Goal: Task Accomplishment & Management: Use online tool/utility

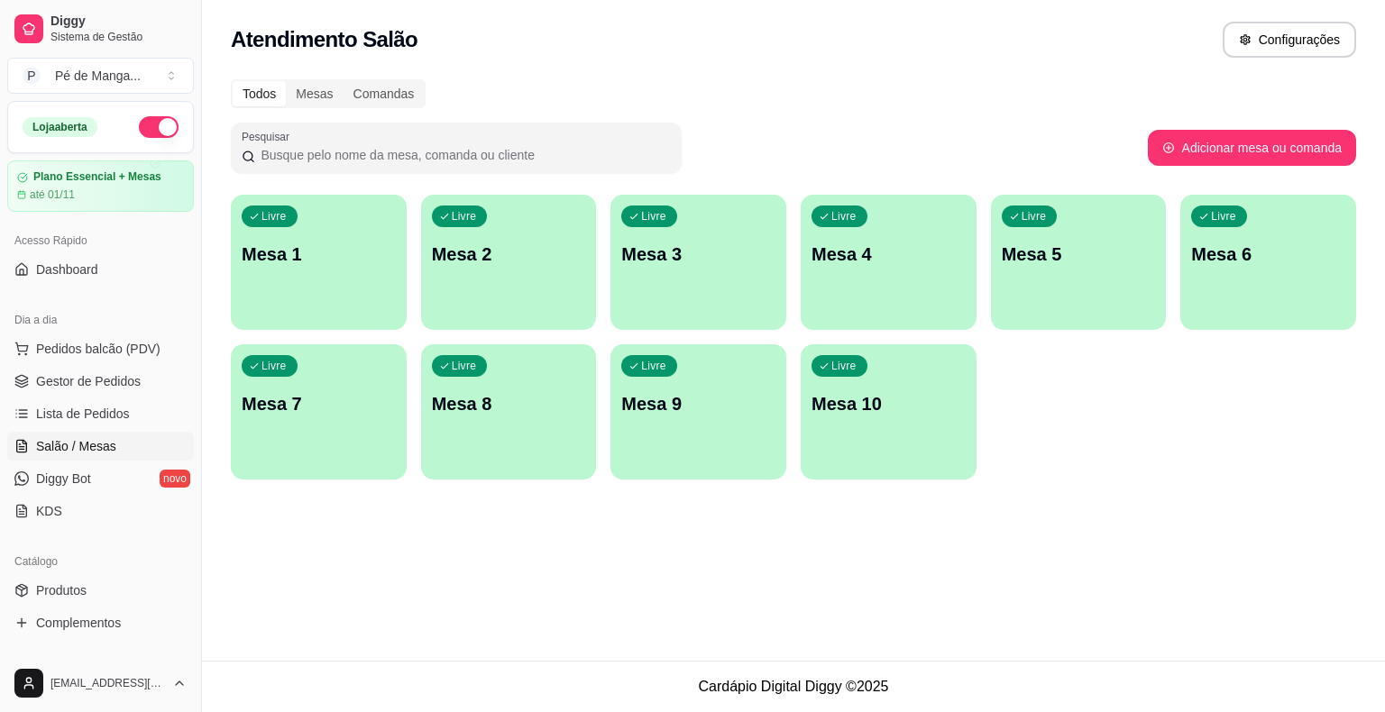
click at [388, 300] on div "Livre Mesa 1" at bounding box center [319, 252] width 176 height 114
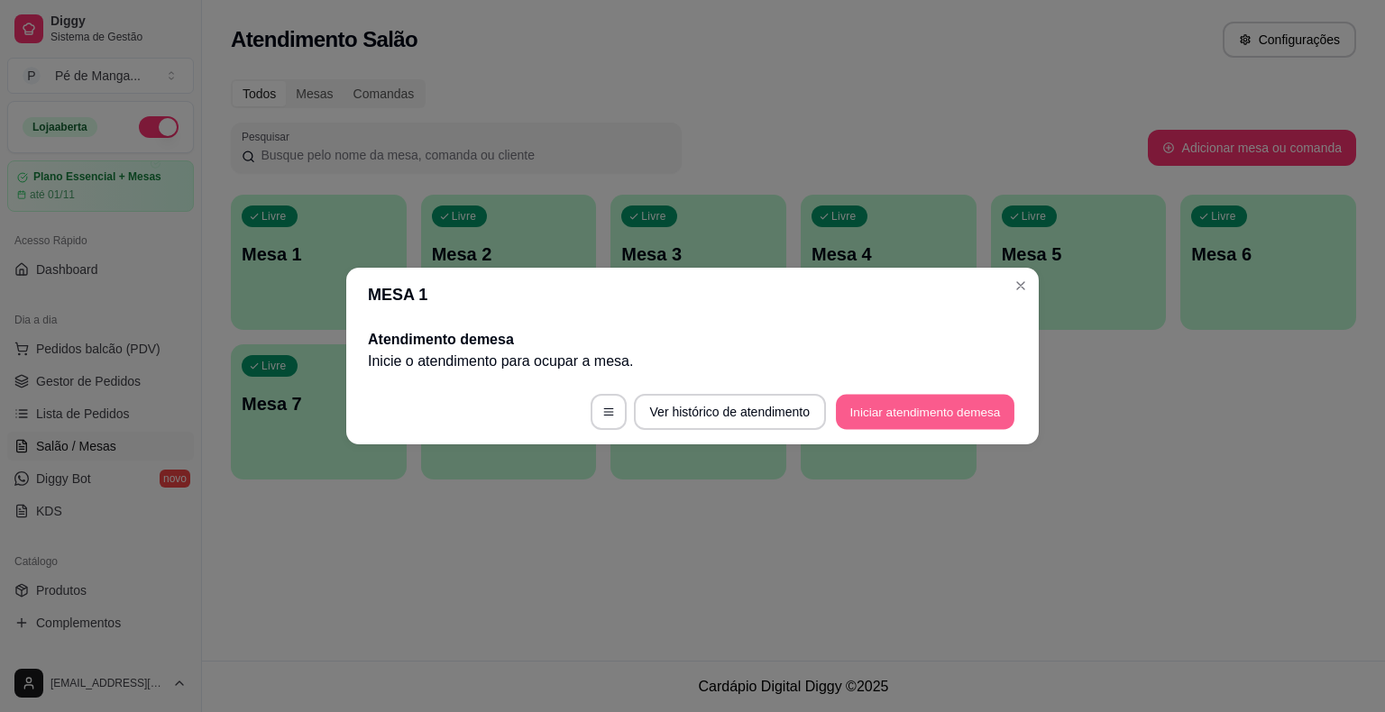
click at [941, 404] on button "Iniciar atendimento de mesa" at bounding box center [925, 412] width 179 height 35
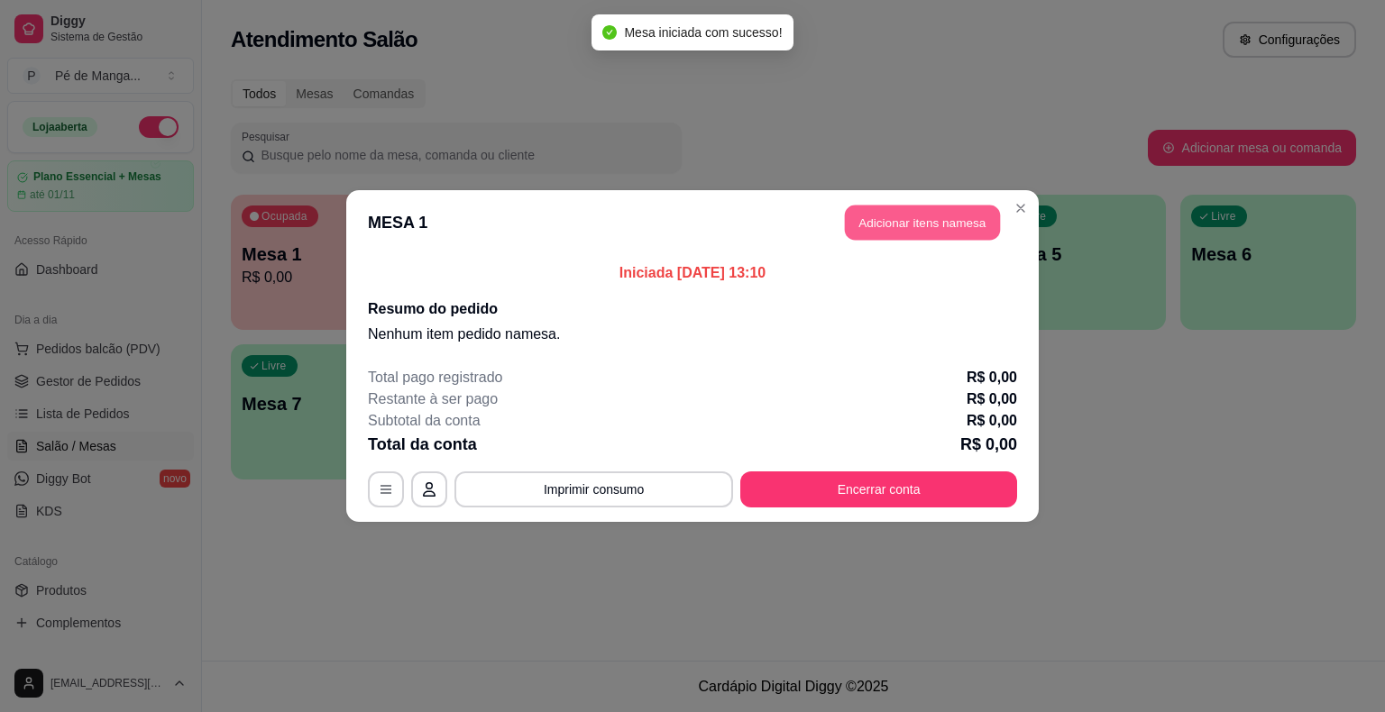
click at [898, 234] on button "Adicionar itens na mesa" at bounding box center [922, 223] width 155 height 35
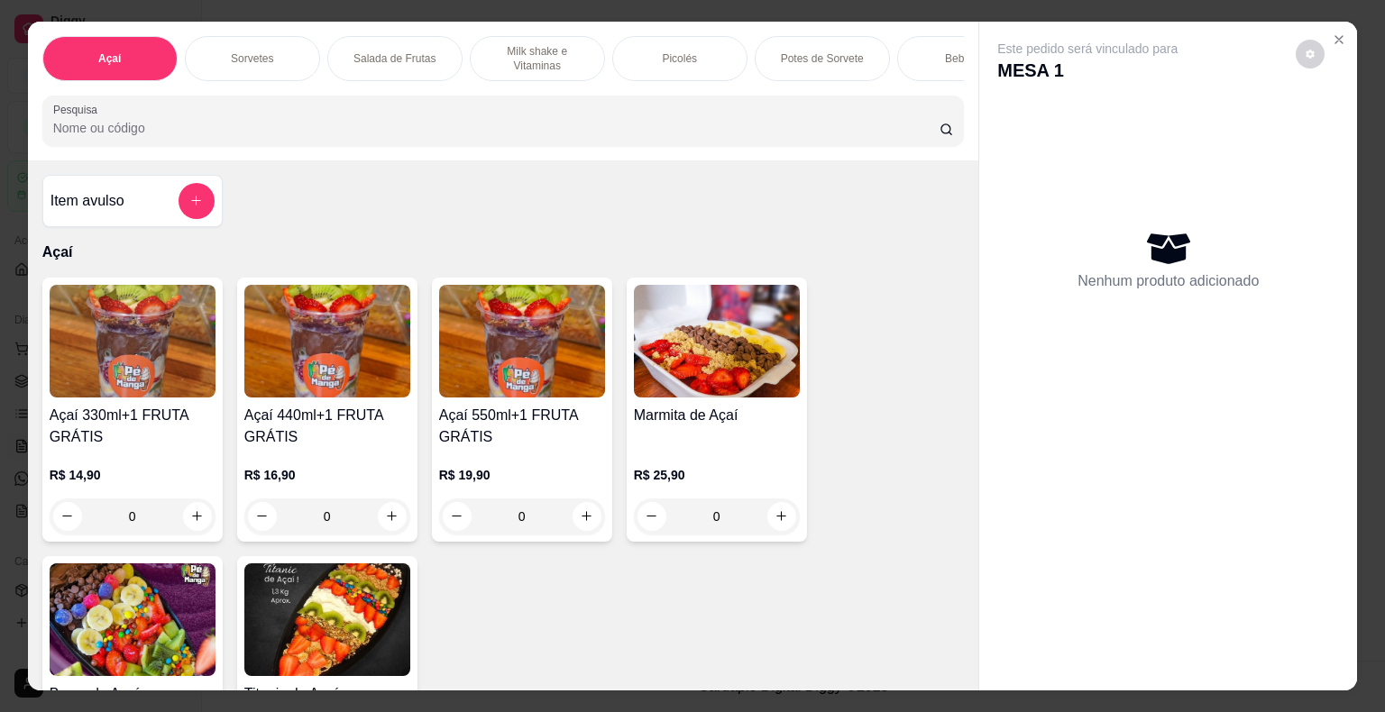
click at [685, 41] on div "Picolés" at bounding box center [679, 58] width 135 height 45
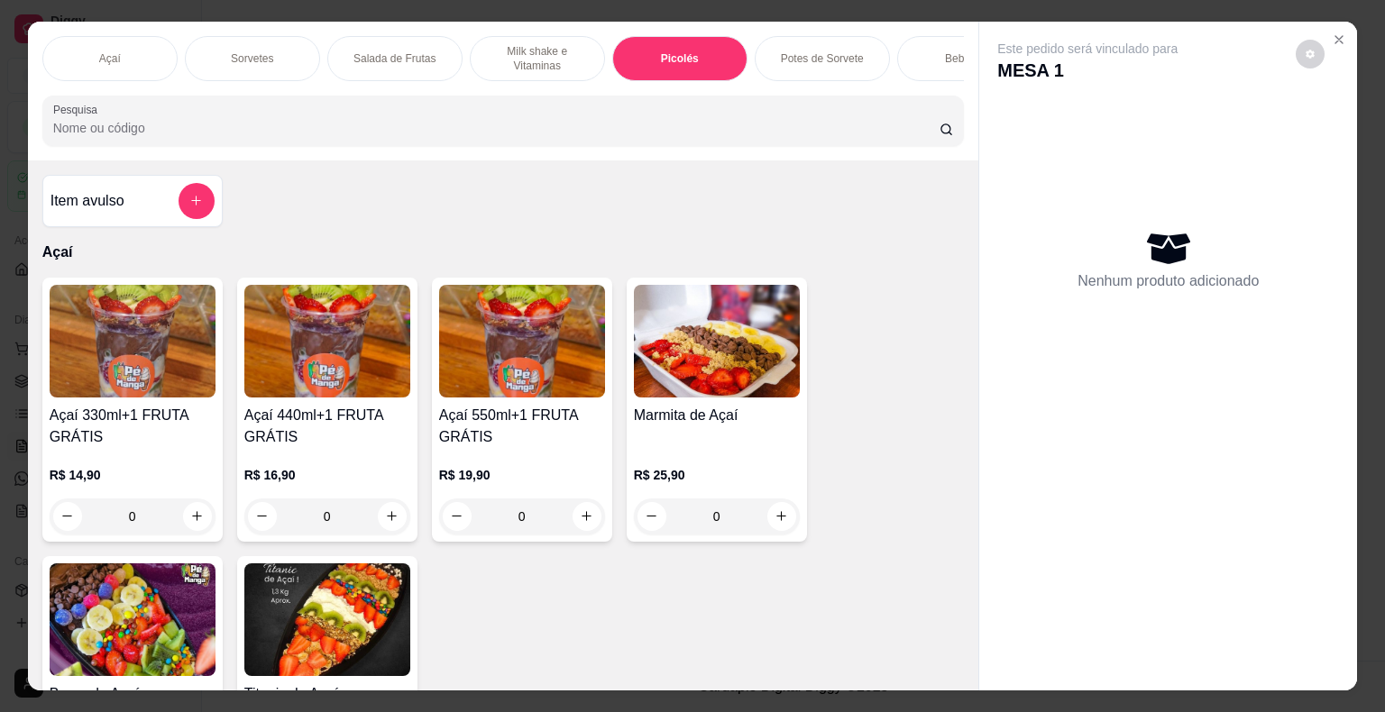
scroll to position [43, 0]
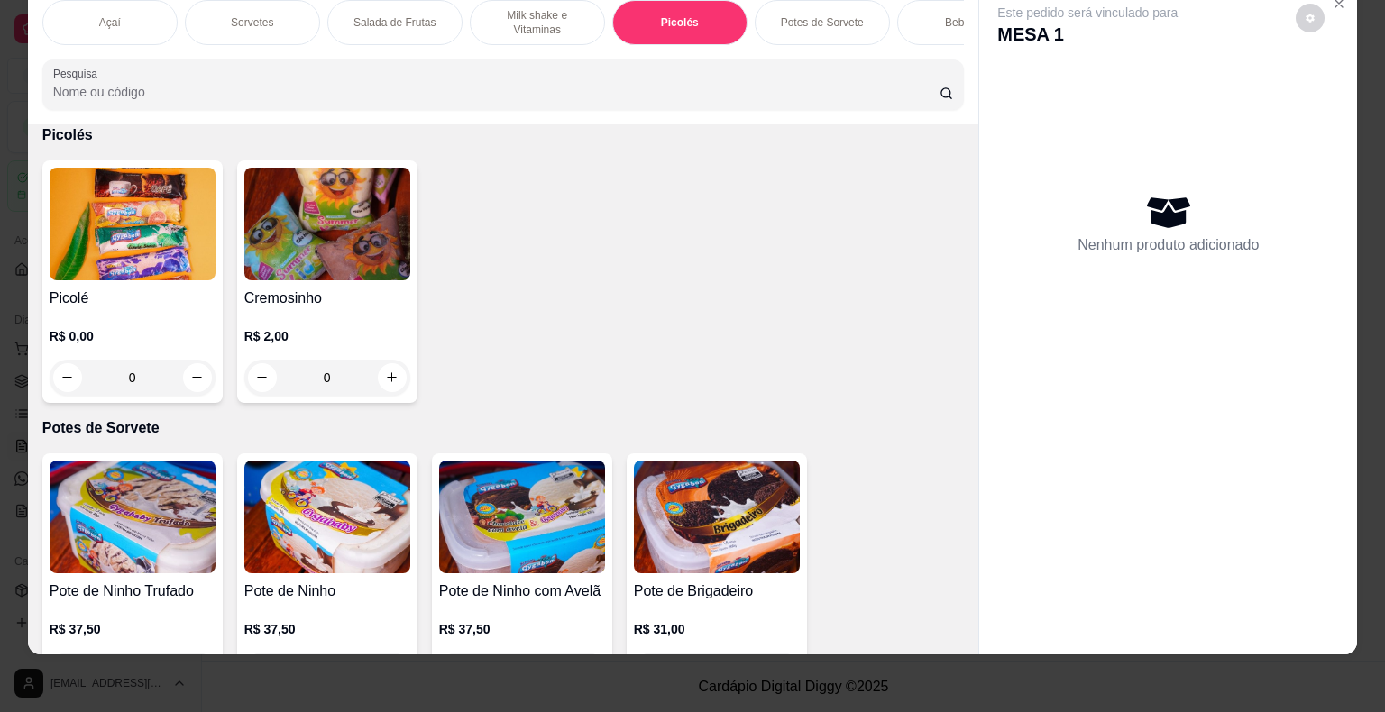
click at [105, 312] on div "R$ 0,00 0" at bounding box center [133, 352] width 166 height 87
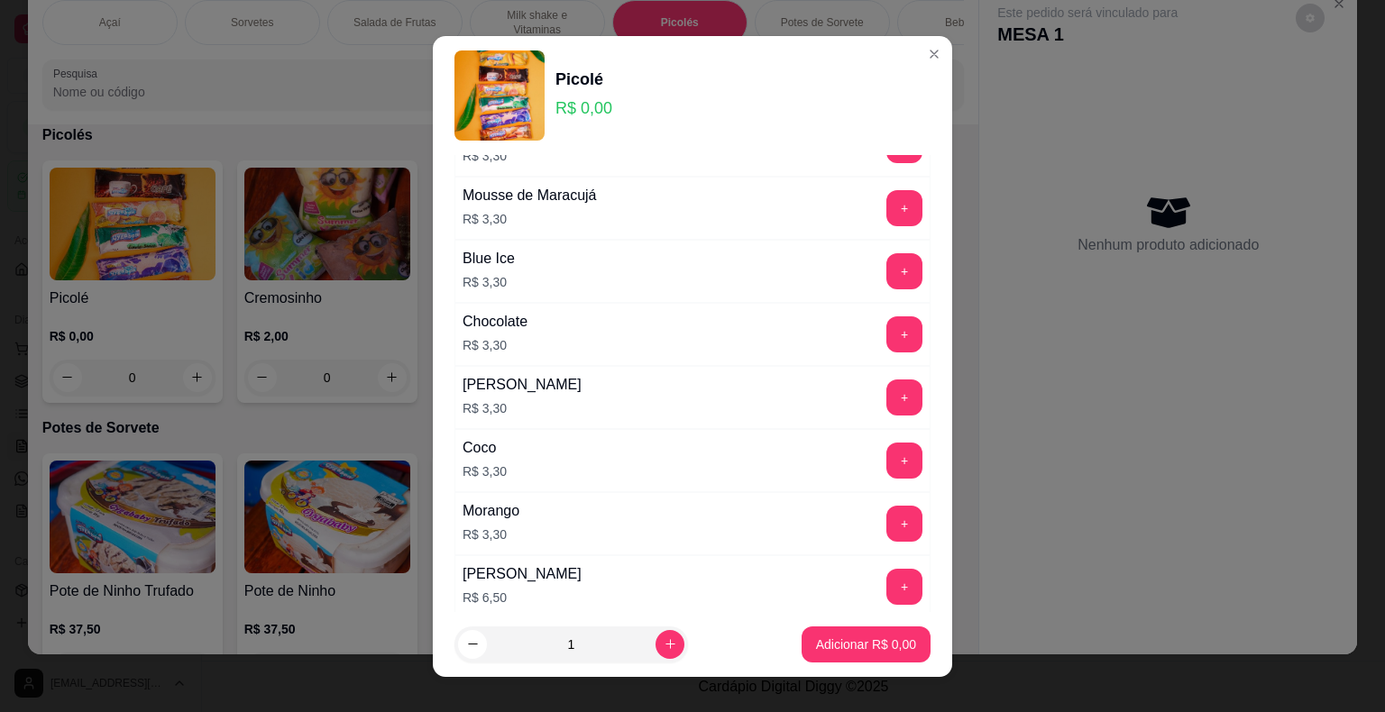
scroll to position [1150, 0]
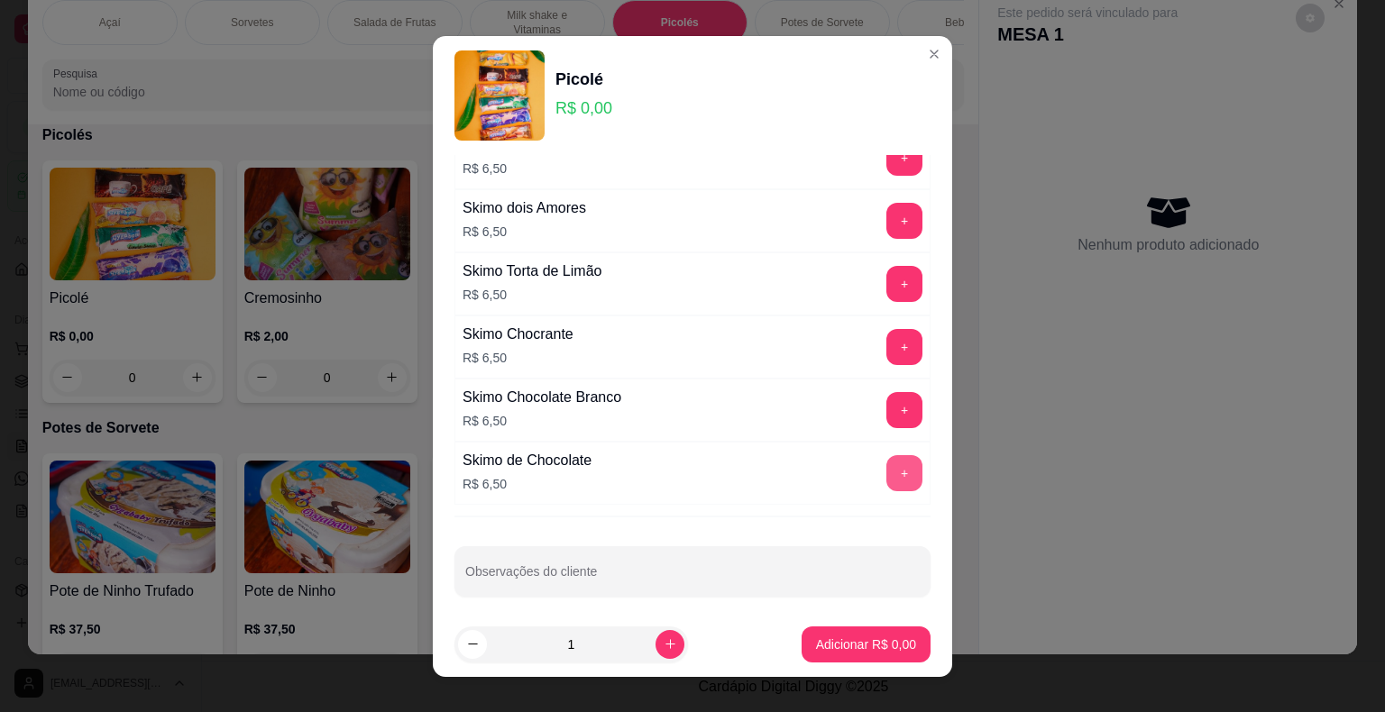
click at [886, 461] on button "+" at bounding box center [904, 473] width 36 height 36
click at [887, 461] on button "+" at bounding box center [904, 472] width 35 height 35
click at [886, 461] on button "+" at bounding box center [904, 473] width 36 height 36
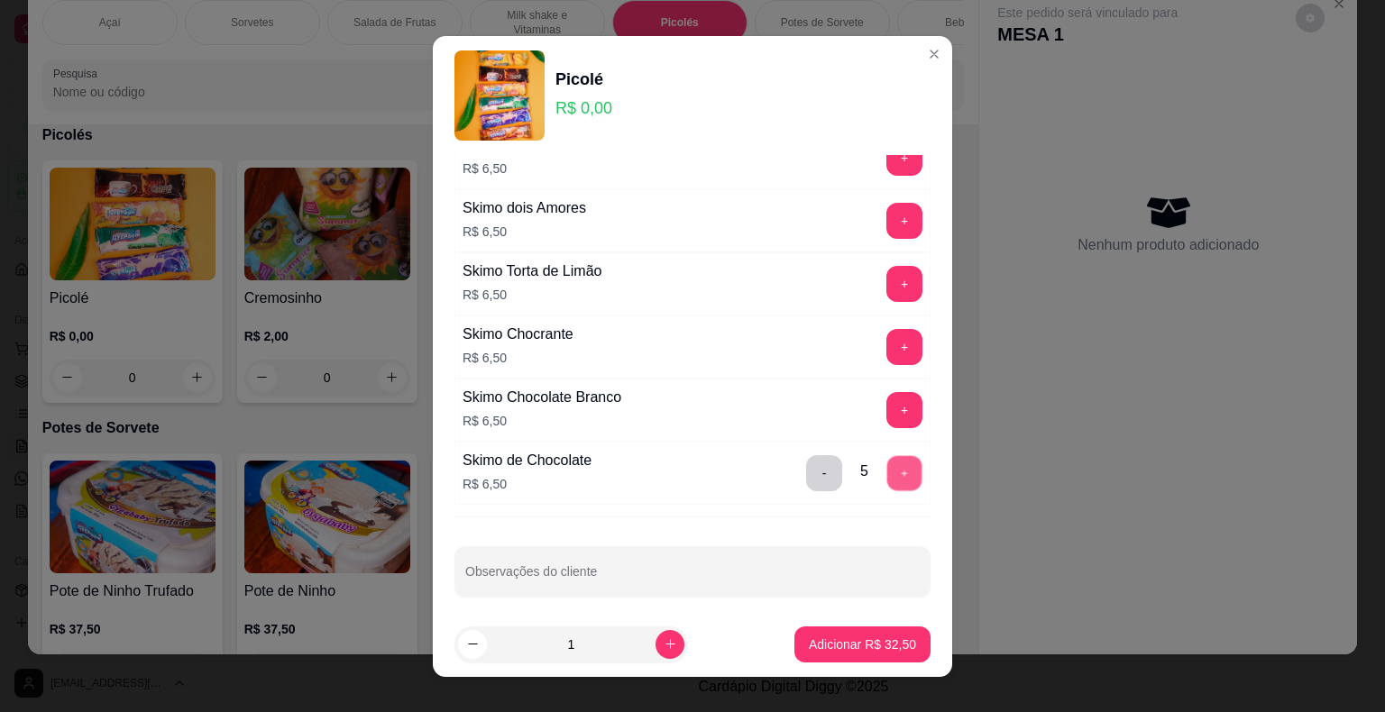
click at [887, 461] on button "+" at bounding box center [904, 472] width 35 height 35
click at [861, 642] on p "Adicionar R$ 39,00" at bounding box center [862, 644] width 105 height 17
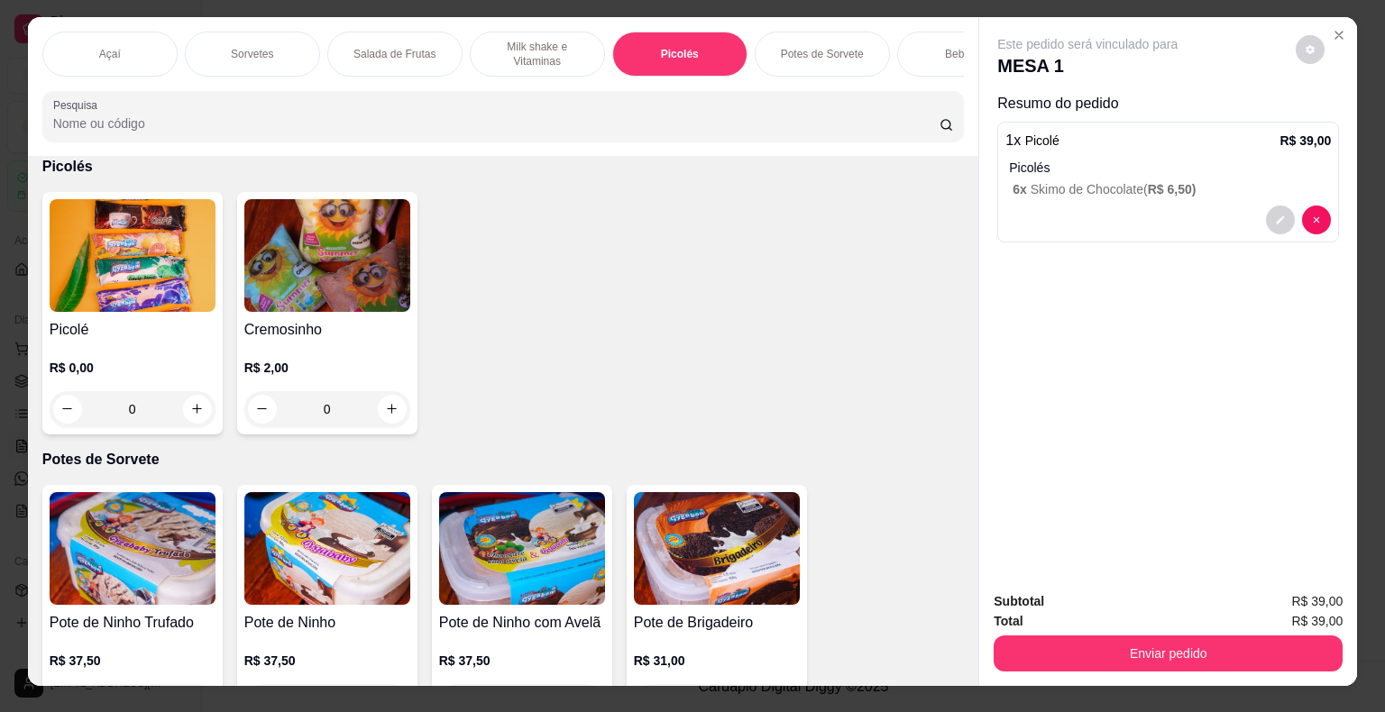
scroll to position [0, 0]
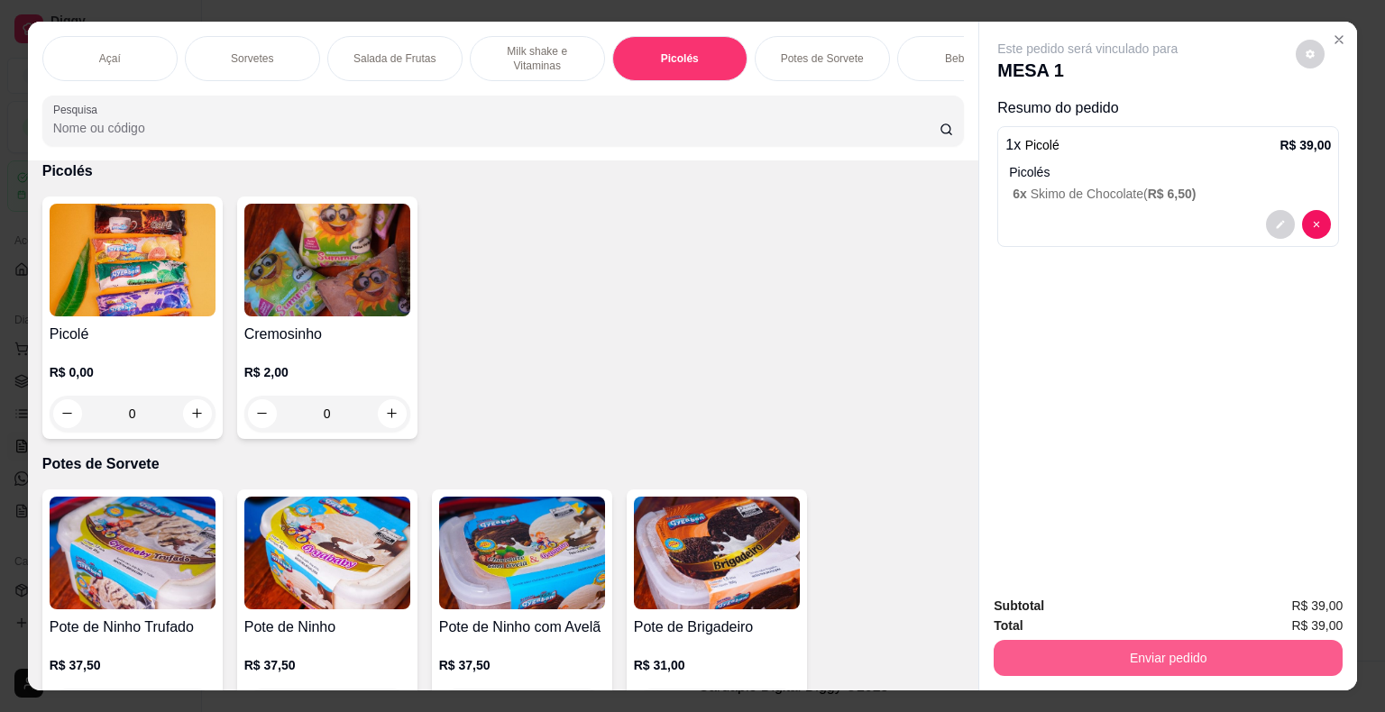
click at [1190, 646] on button "Enviar pedido" at bounding box center [1168, 658] width 349 height 36
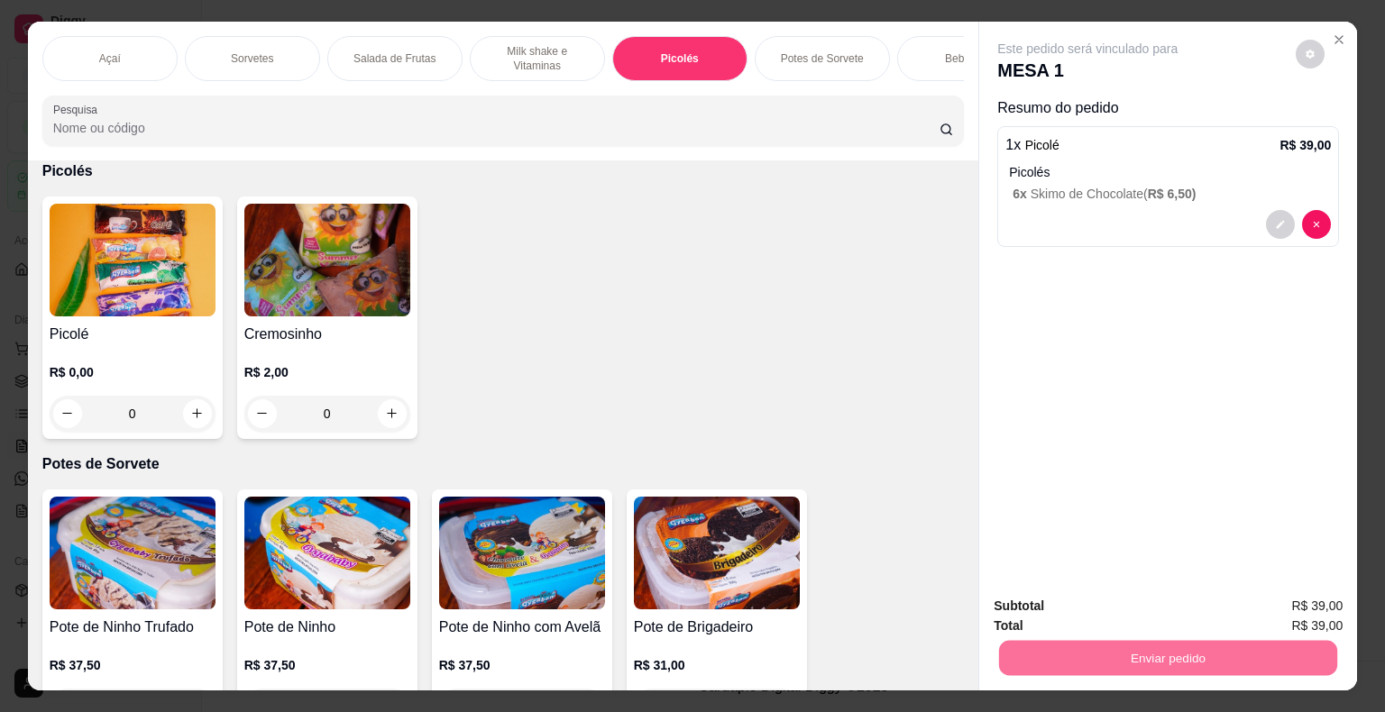
click at [1309, 604] on button "Enviar pedido" at bounding box center [1295, 607] width 99 height 33
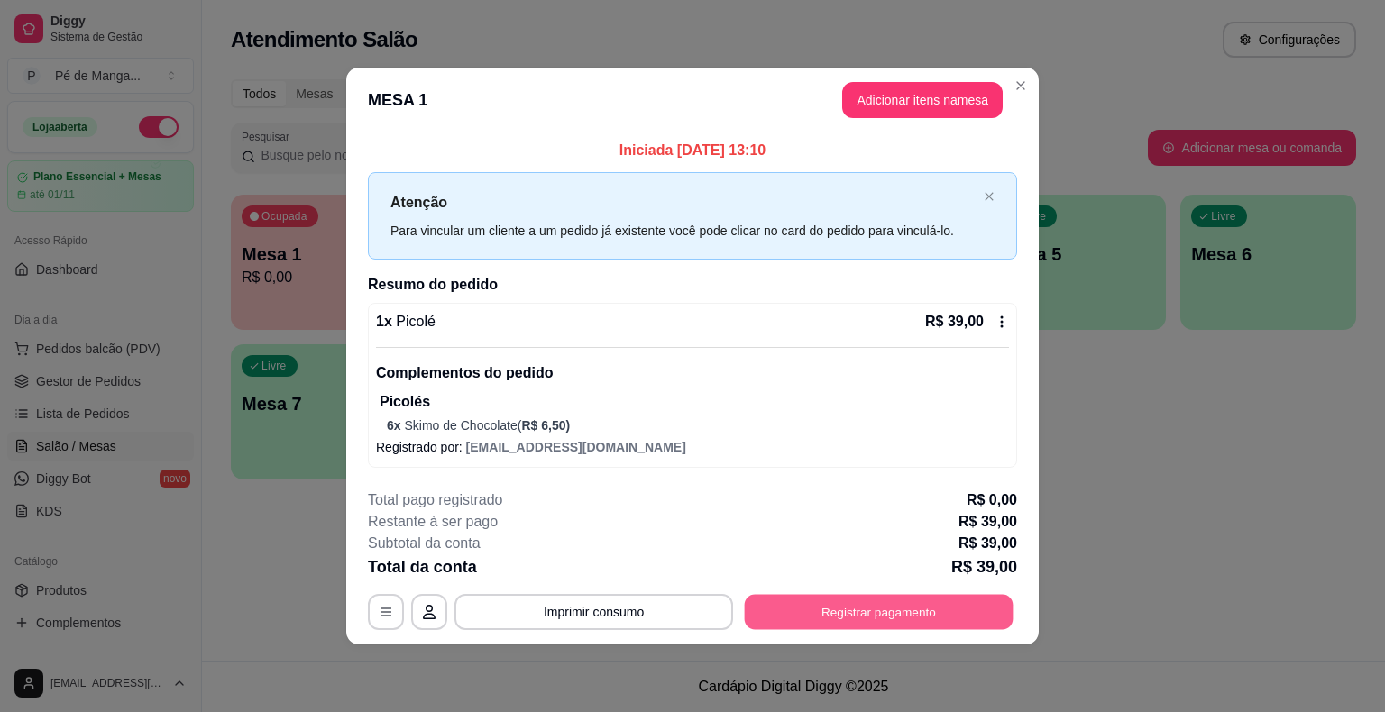
click at [974, 614] on button "Registrar pagamento" at bounding box center [879, 612] width 269 height 35
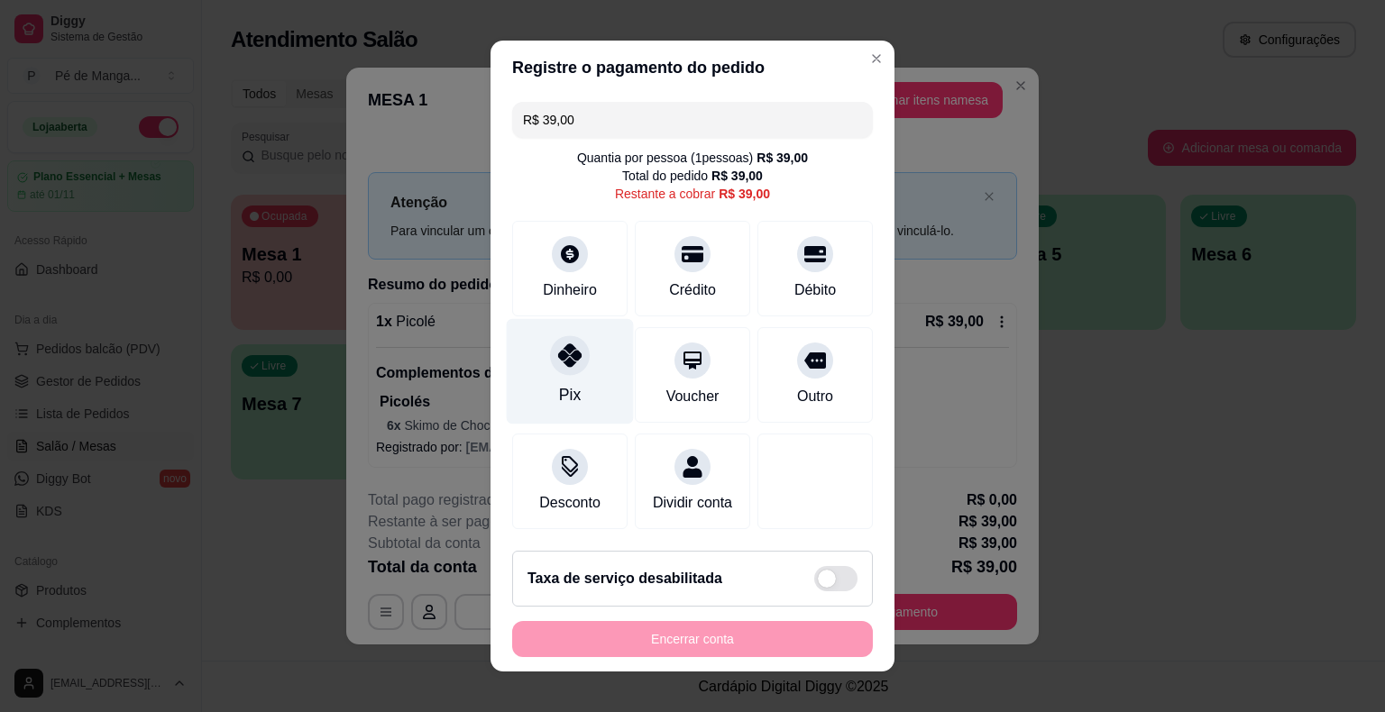
click at [581, 389] on div "Pix" at bounding box center [570, 371] width 127 height 105
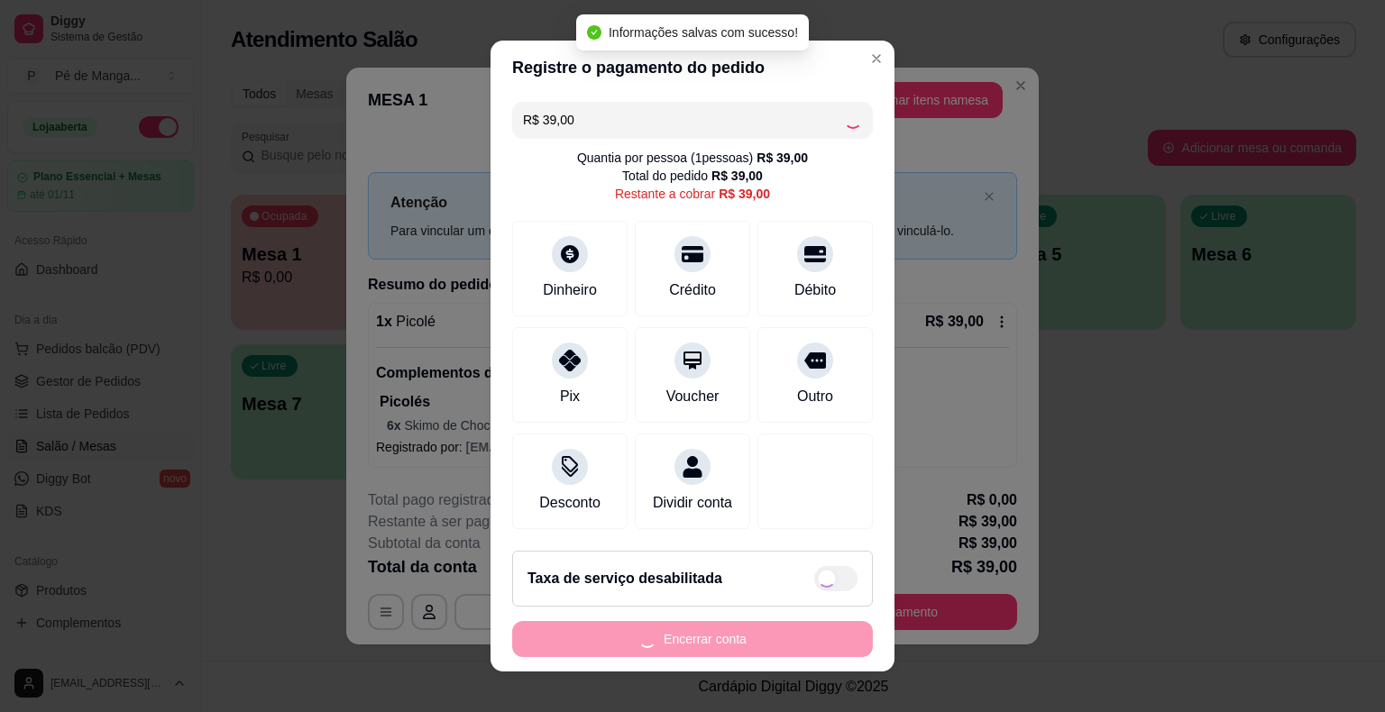
type input "R$ 0,00"
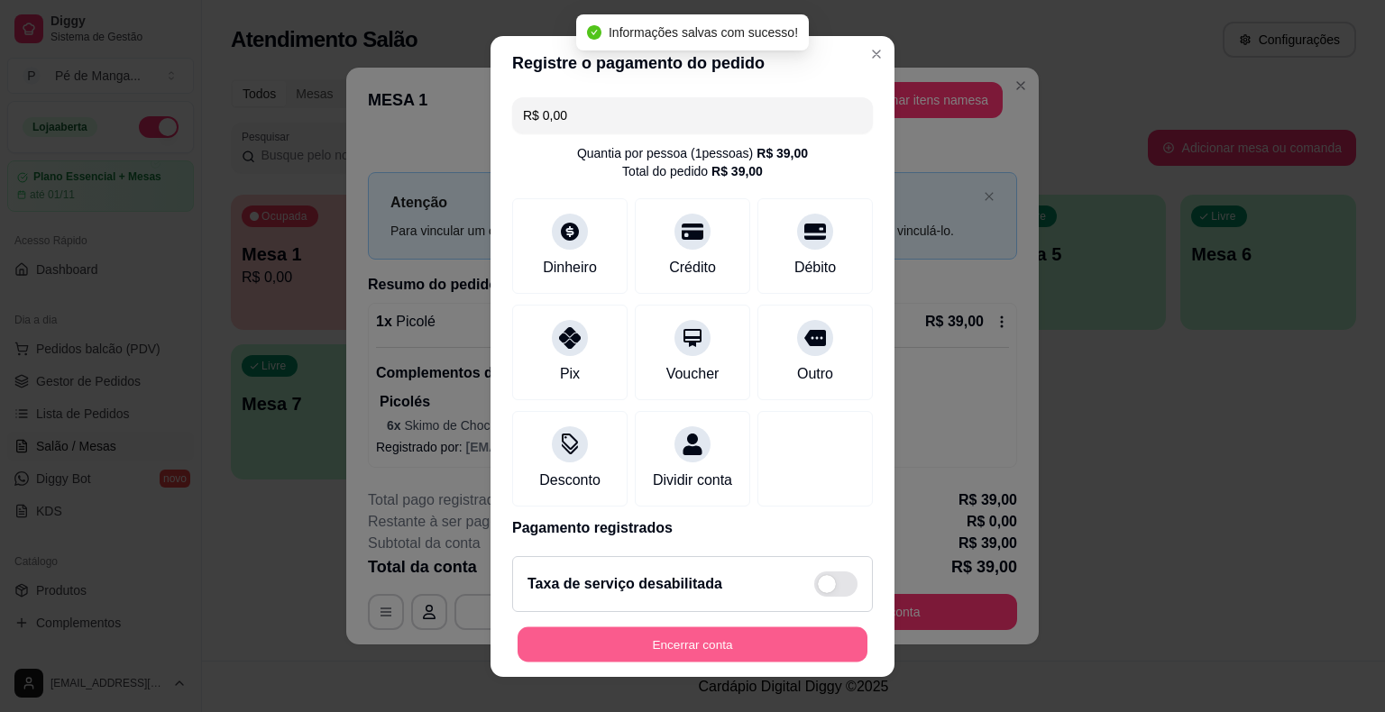
click at [638, 644] on button "Encerrar conta" at bounding box center [692, 644] width 350 height 35
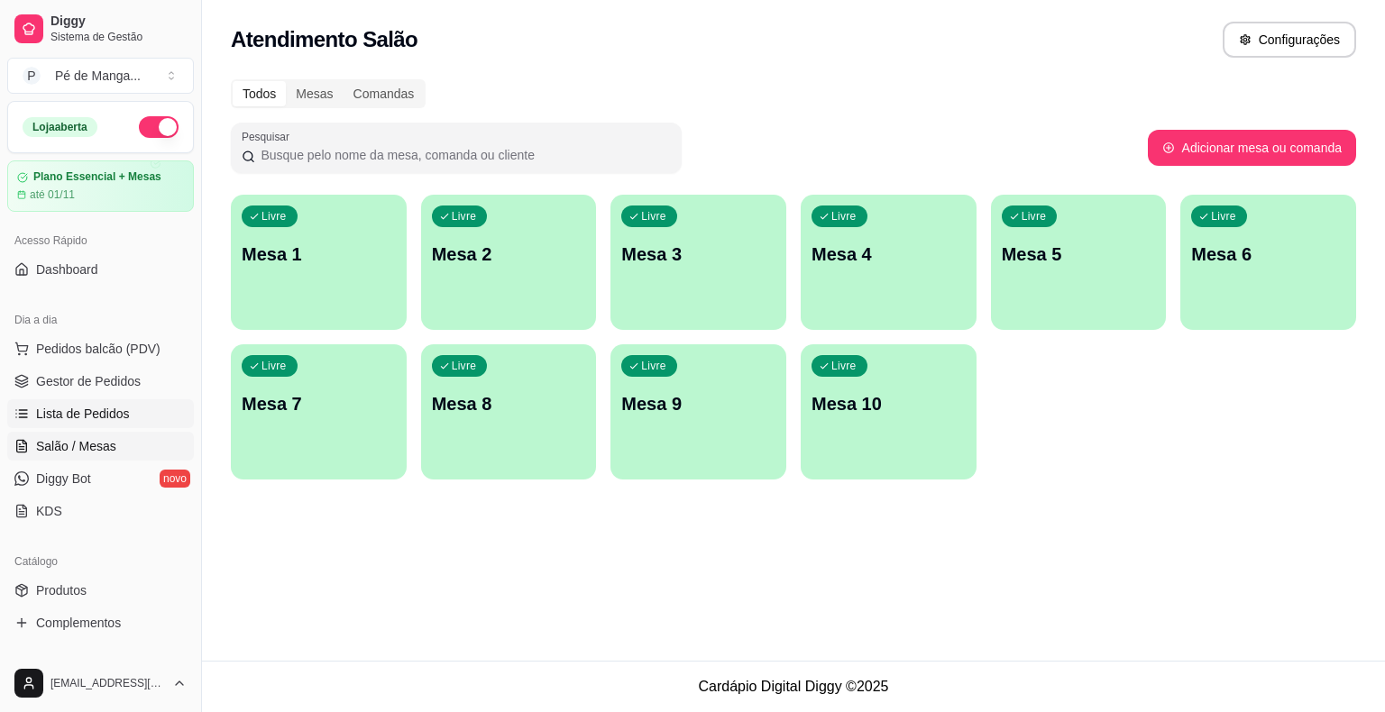
click at [137, 417] on link "Lista de Pedidos" at bounding box center [100, 413] width 187 height 29
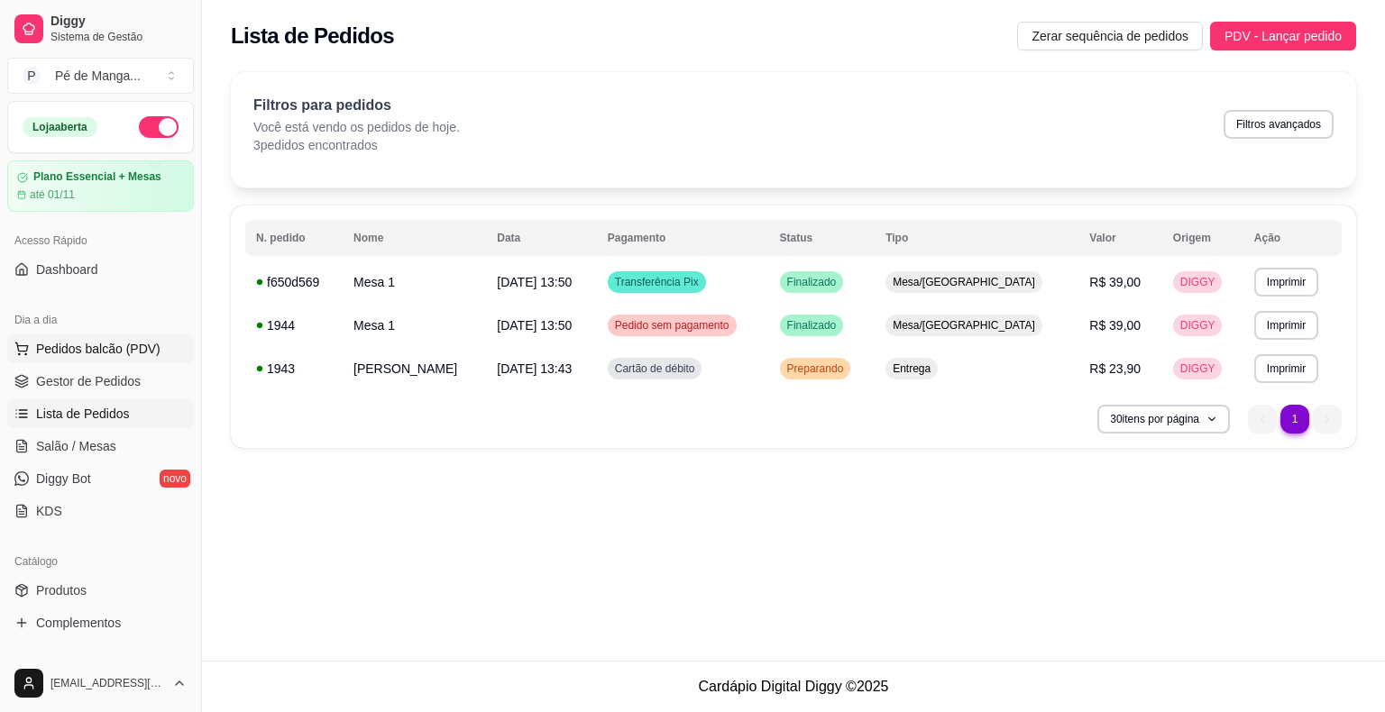
click at [145, 352] on span "Pedidos balcão (PDV)" at bounding box center [98, 349] width 124 height 18
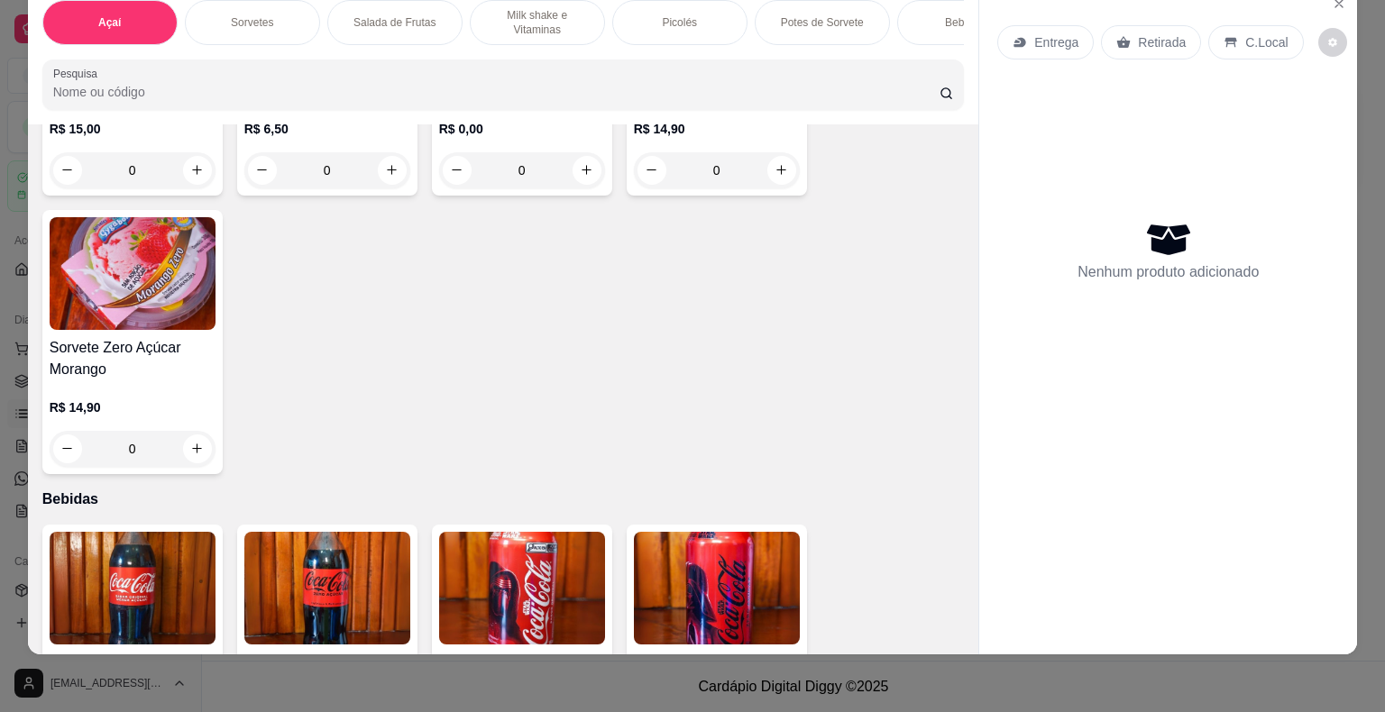
scroll to position [4327, 0]
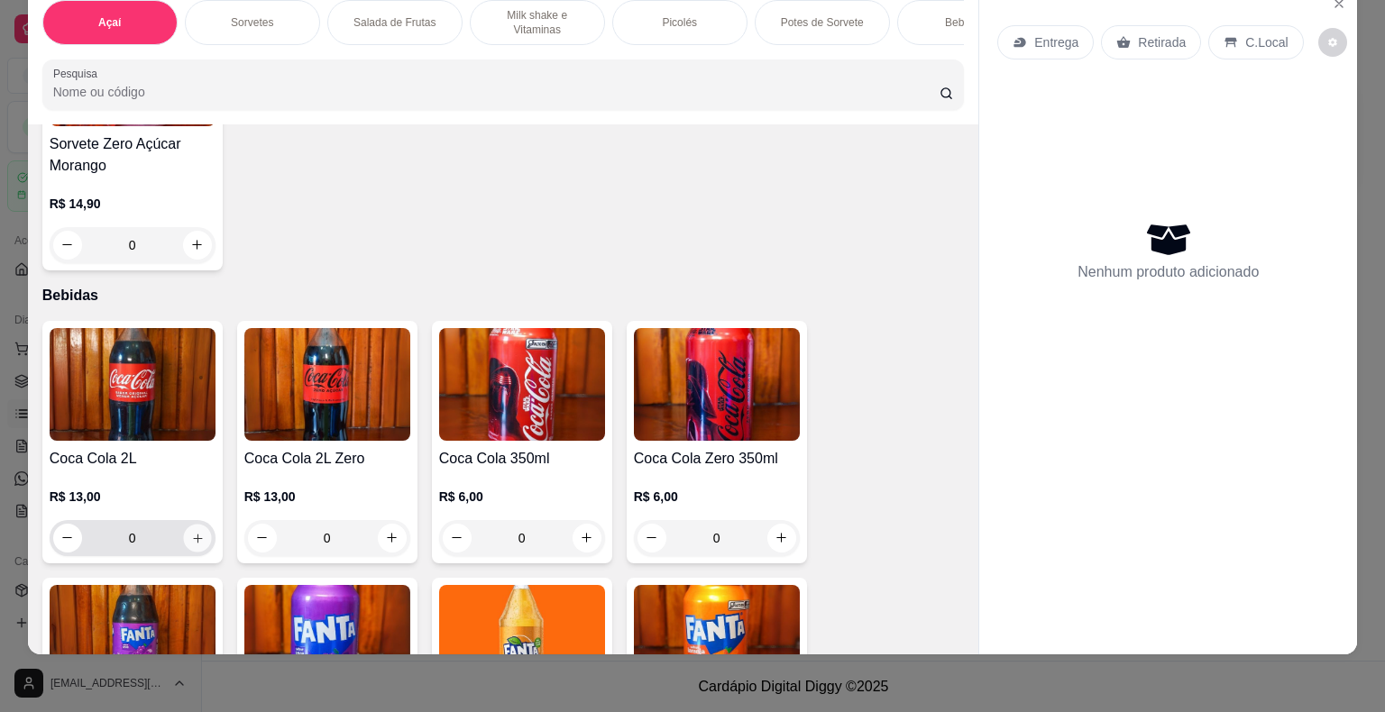
click at [196, 524] on button "increase-product-quantity" at bounding box center [197, 538] width 28 height 28
type input "1"
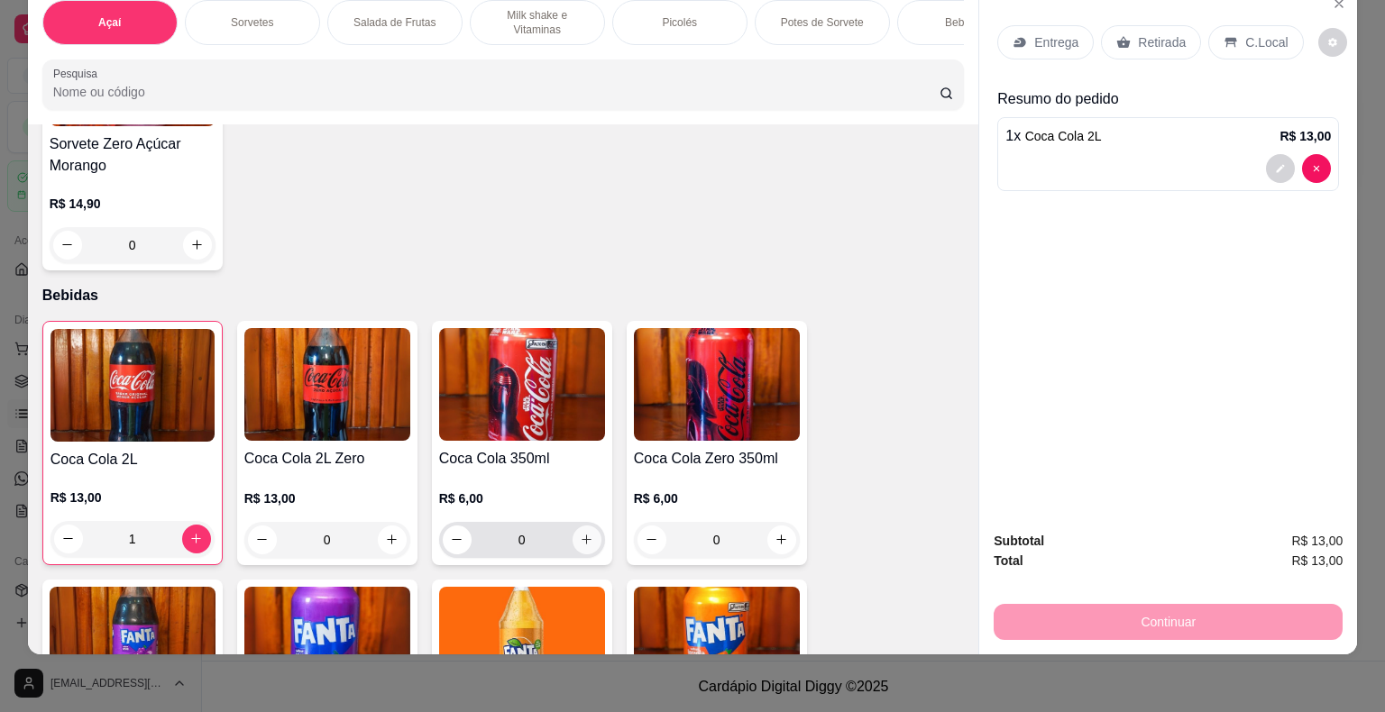
click at [582, 533] on icon "increase-product-quantity" at bounding box center [587, 540] width 14 height 14
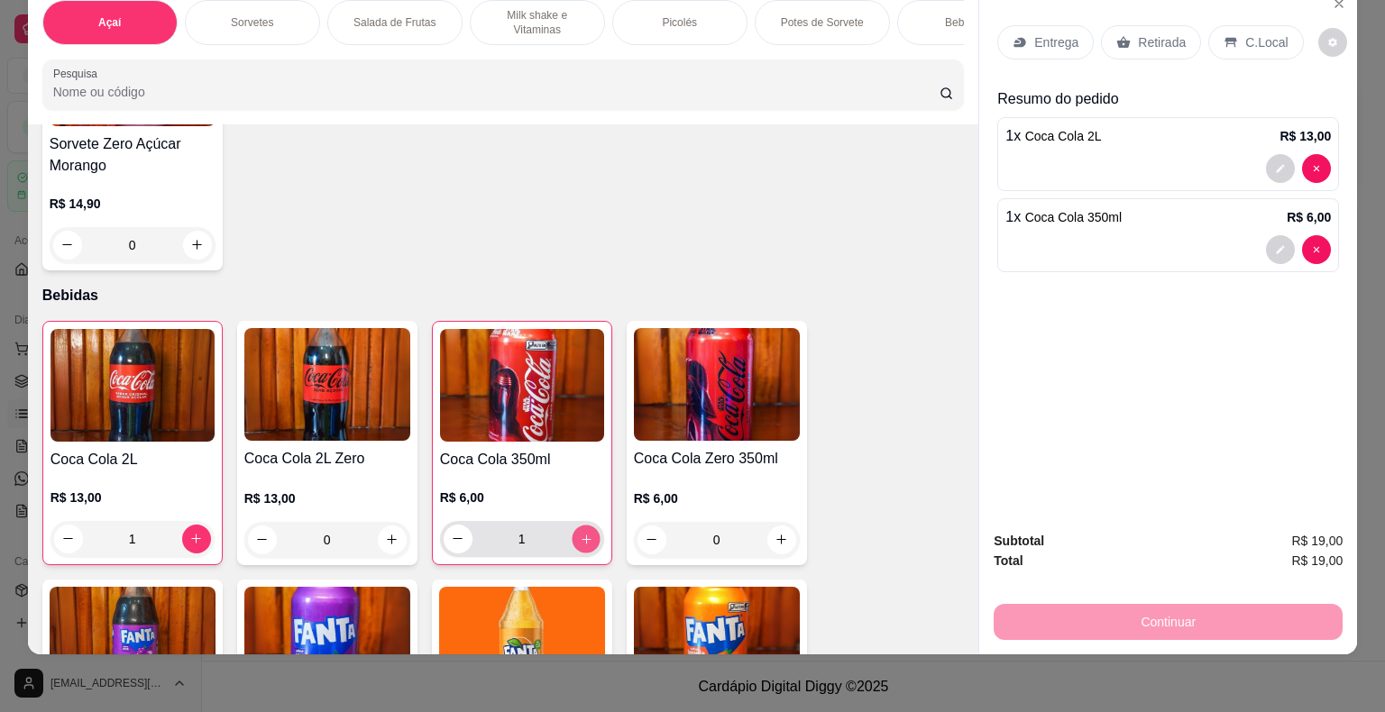
click at [582, 532] on icon "increase-product-quantity" at bounding box center [586, 539] width 14 height 14
type input "2"
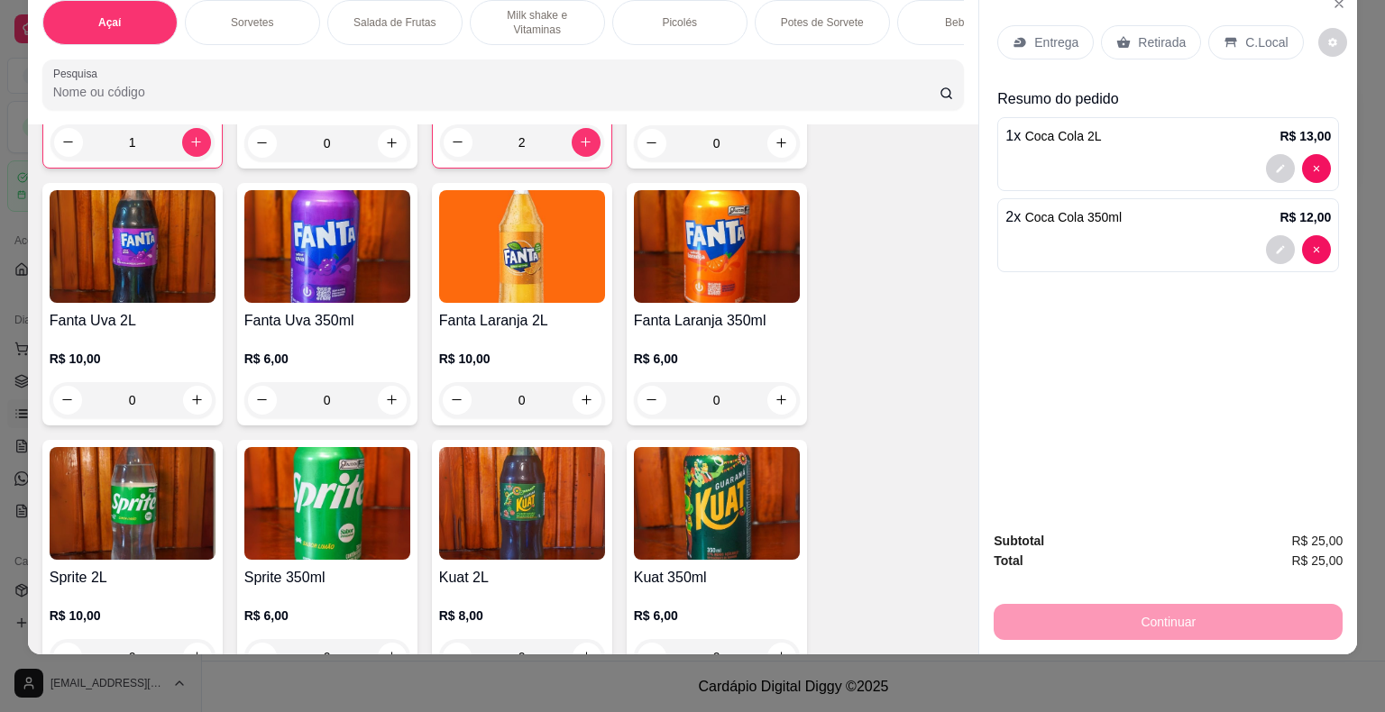
scroll to position [4778, 0]
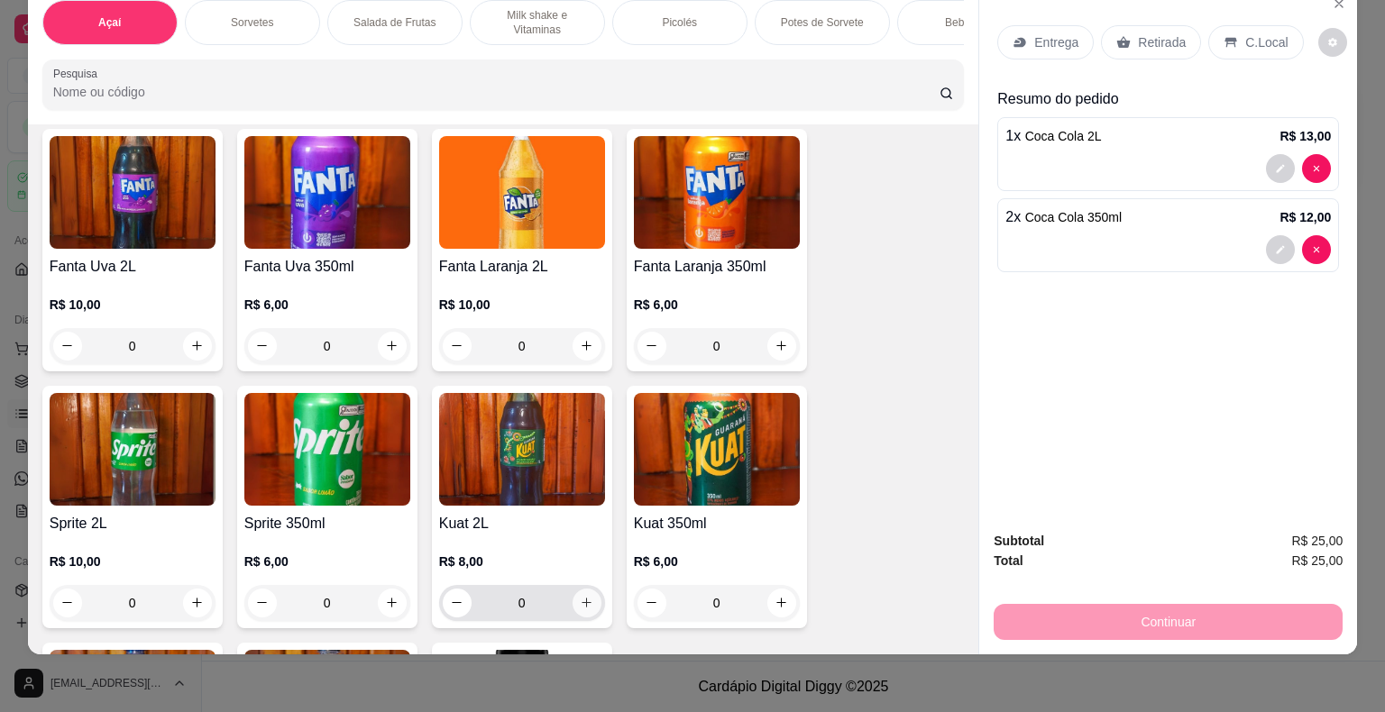
click at [572, 589] on button "increase-product-quantity" at bounding box center [586, 603] width 29 height 29
type input "1"
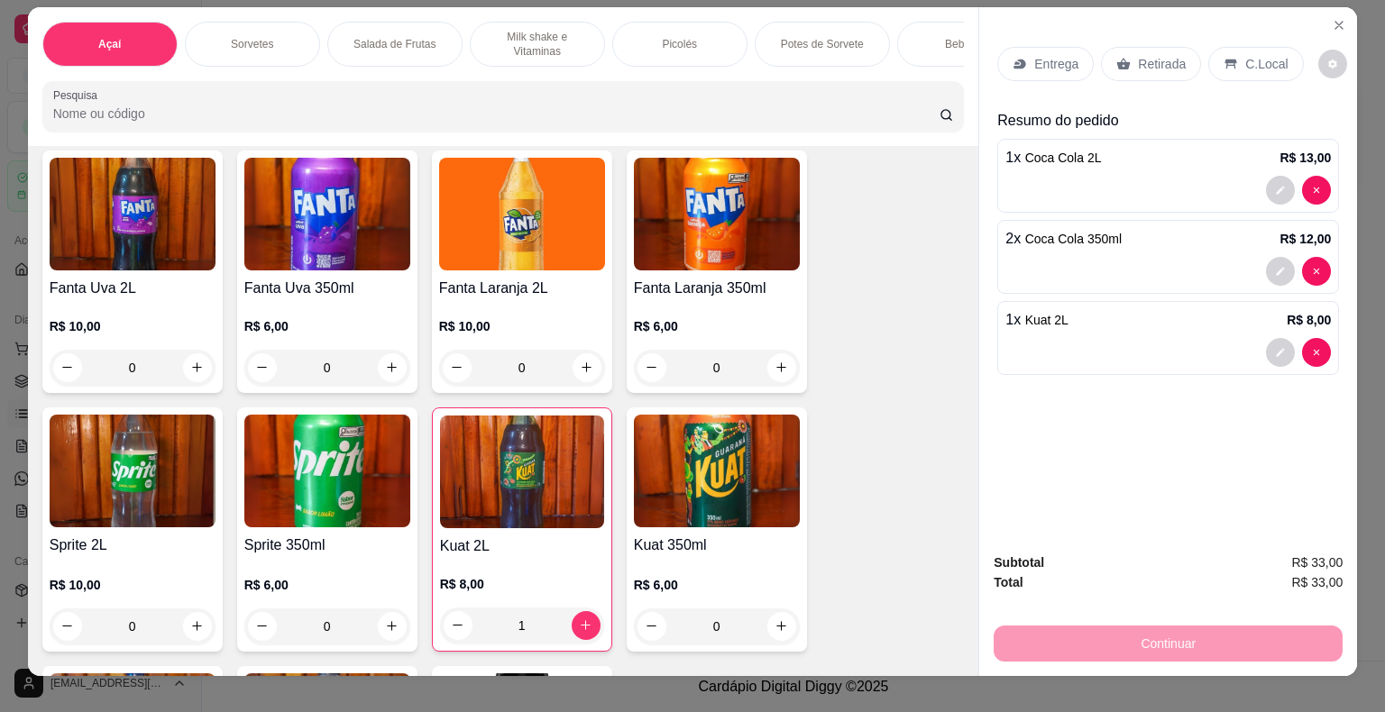
scroll to position [0, 0]
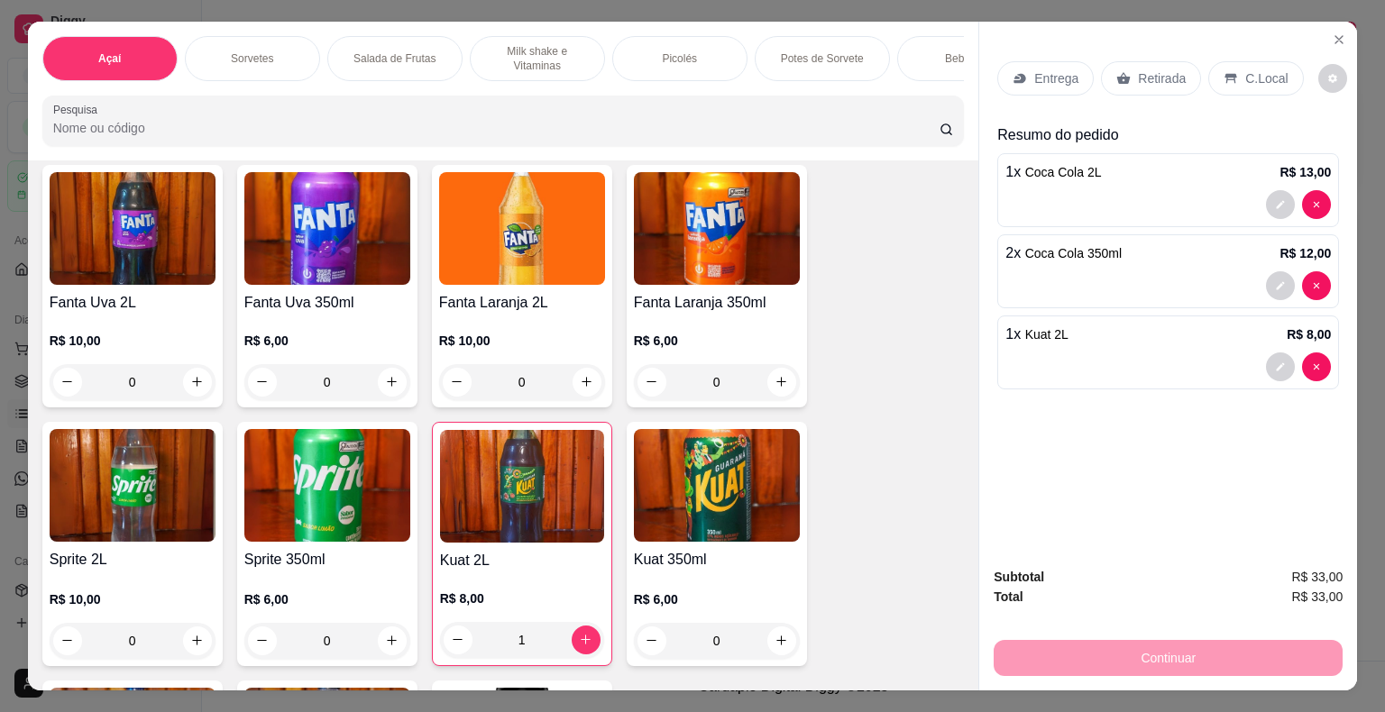
click at [1232, 78] on div "C.Local" at bounding box center [1255, 78] width 95 height 34
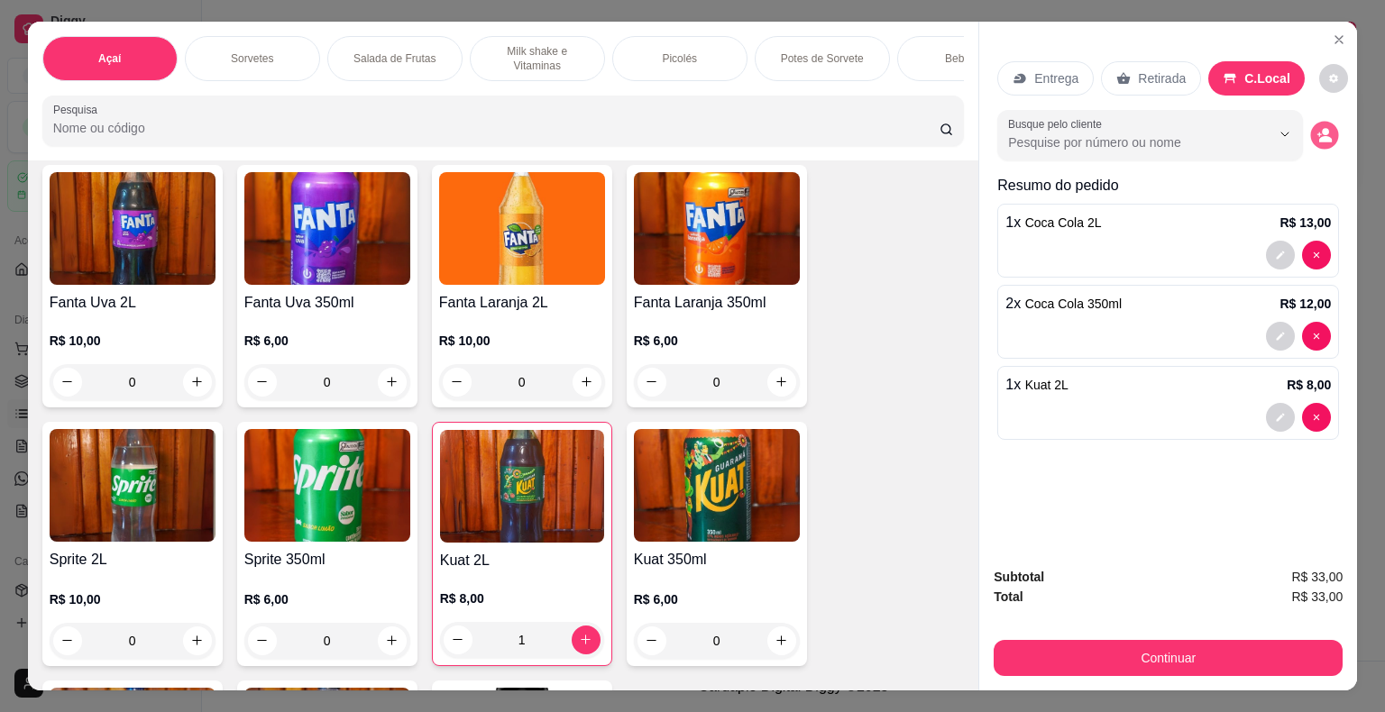
click at [1323, 128] on circle "decrease-product-quantity" at bounding box center [1326, 131] width 7 height 7
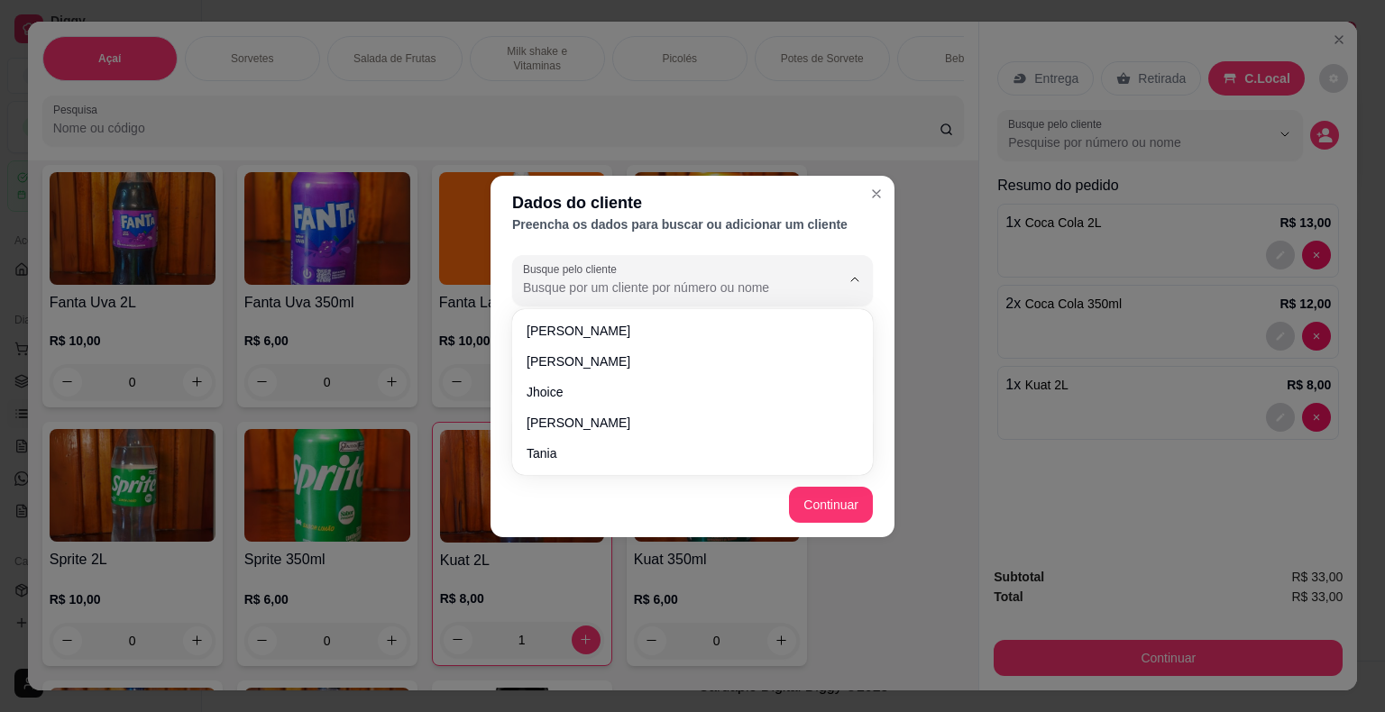
click at [667, 290] on input "Busque pelo cliente" at bounding box center [667, 288] width 288 height 18
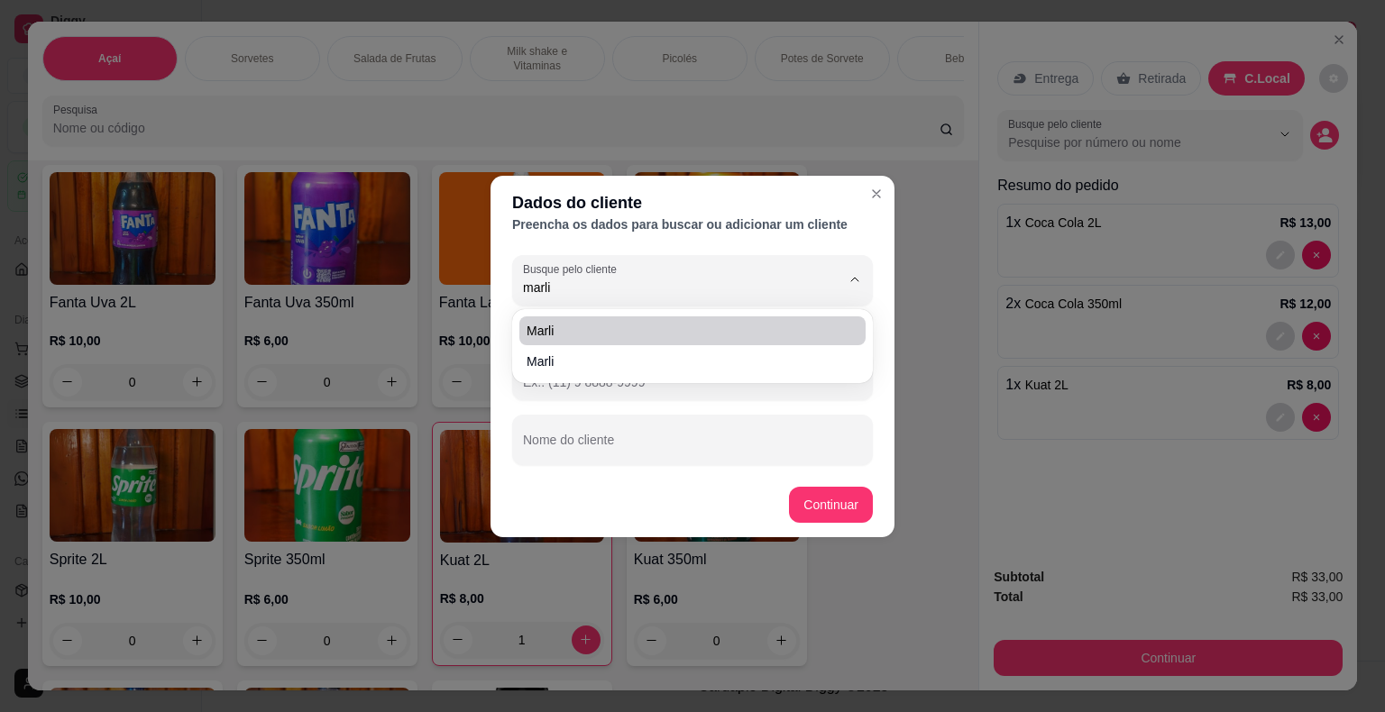
click at [644, 339] on li "Marli" at bounding box center [692, 330] width 346 height 29
type input "Marli"
type input "[PHONE_NUMBER]"
type input "Marli"
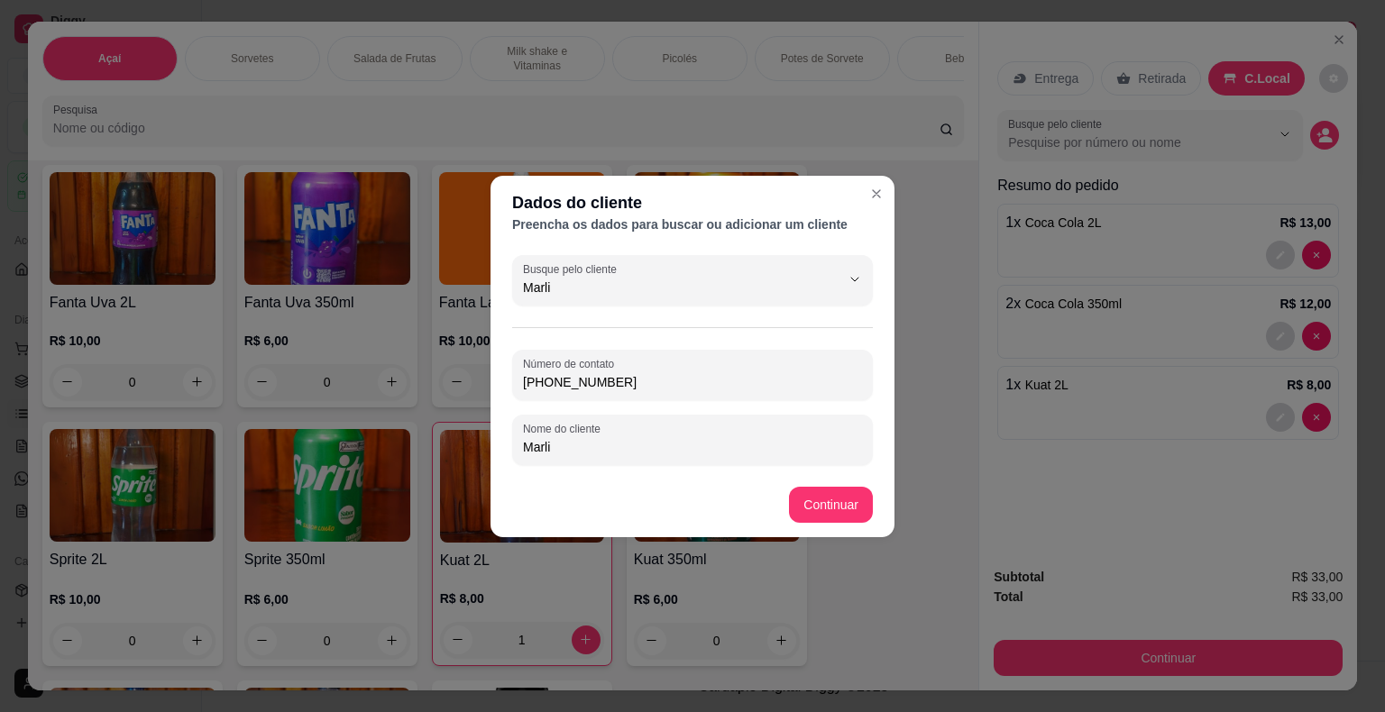
type input "Marli"
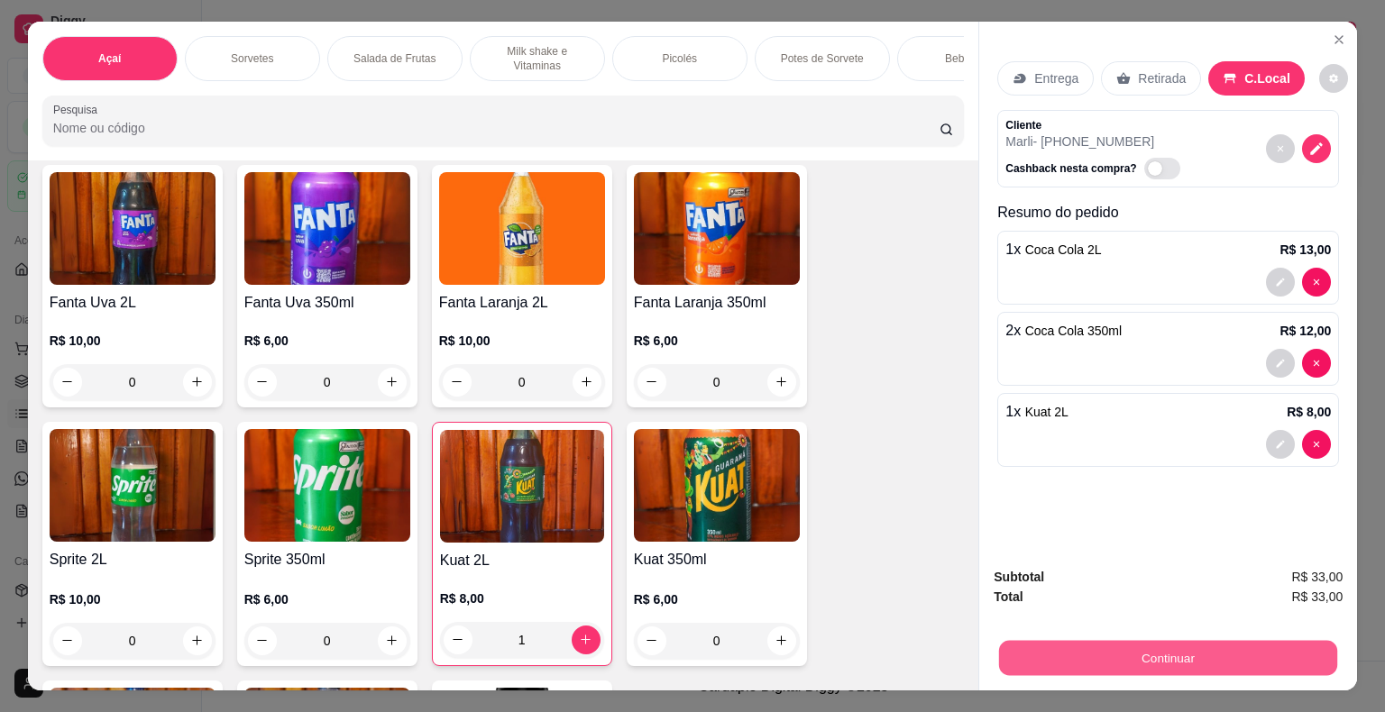
click at [1080, 650] on button "Continuar" at bounding box center [1168, 658] width 338 height 35
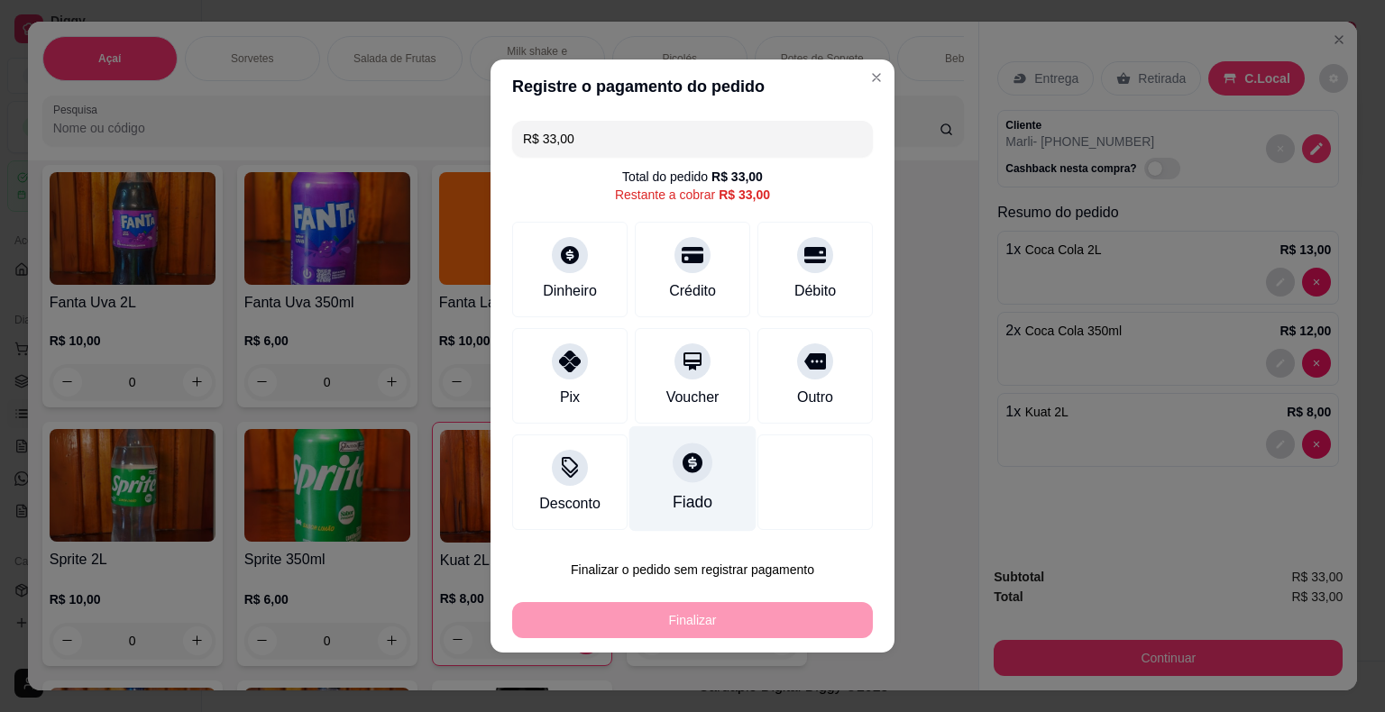
click at [703, 488] on div "Fiado" at bounding box center [692, 478] width 127 height 105
type input "R$ 0,00"
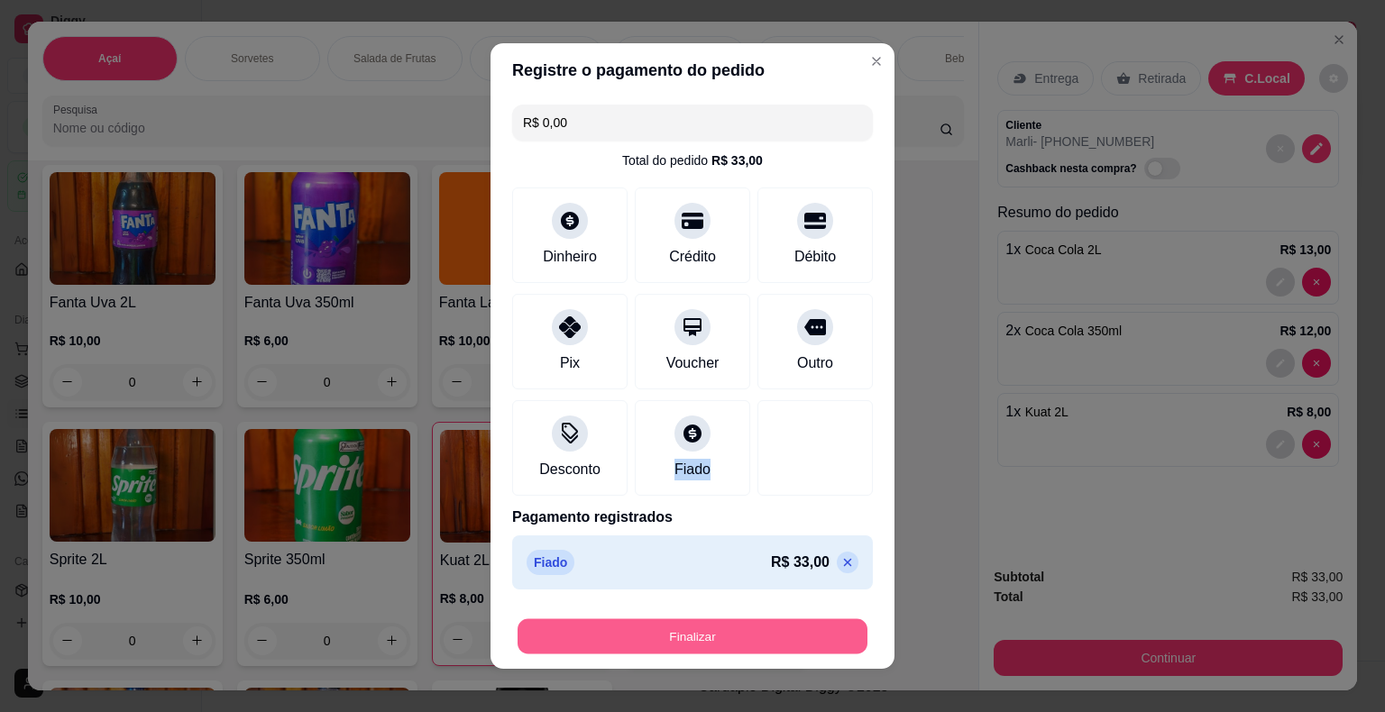
click at [722, 636] on button "Finalizar" at bounding box center [692, 636] width 350 height 35
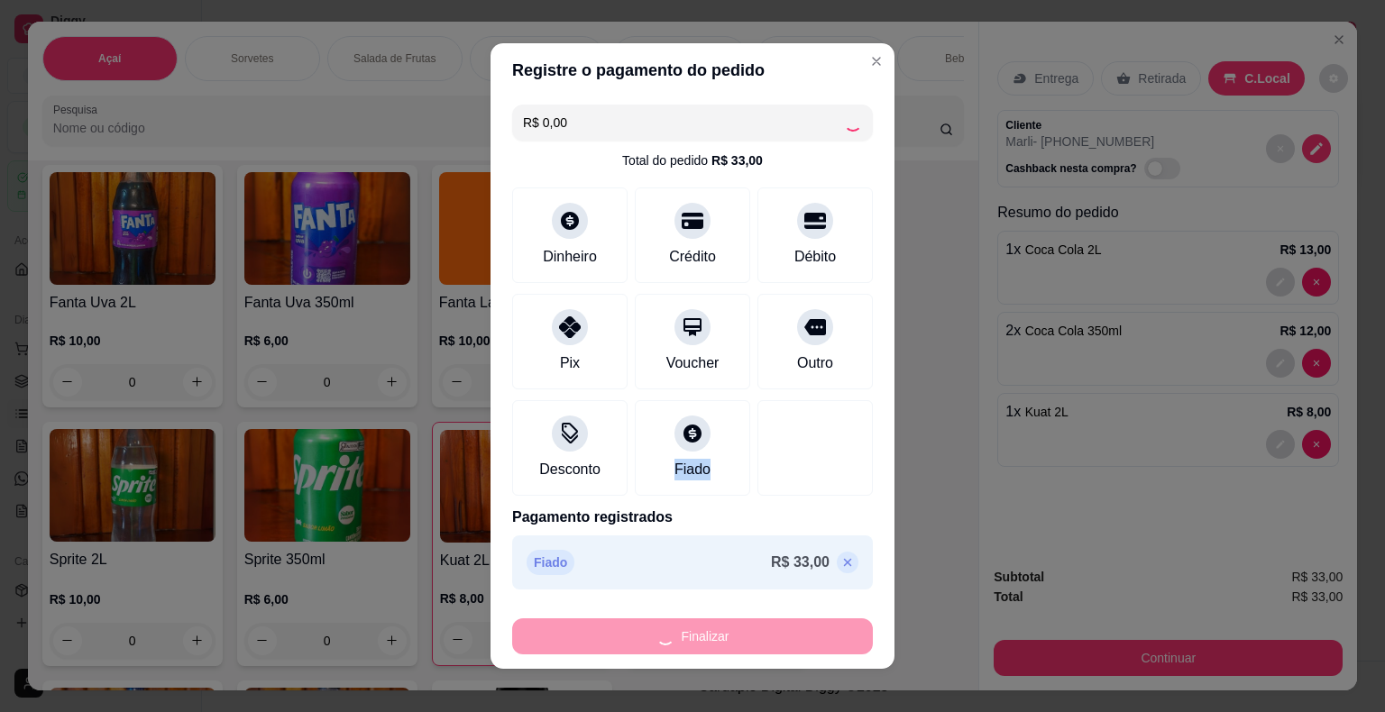
type input "0"
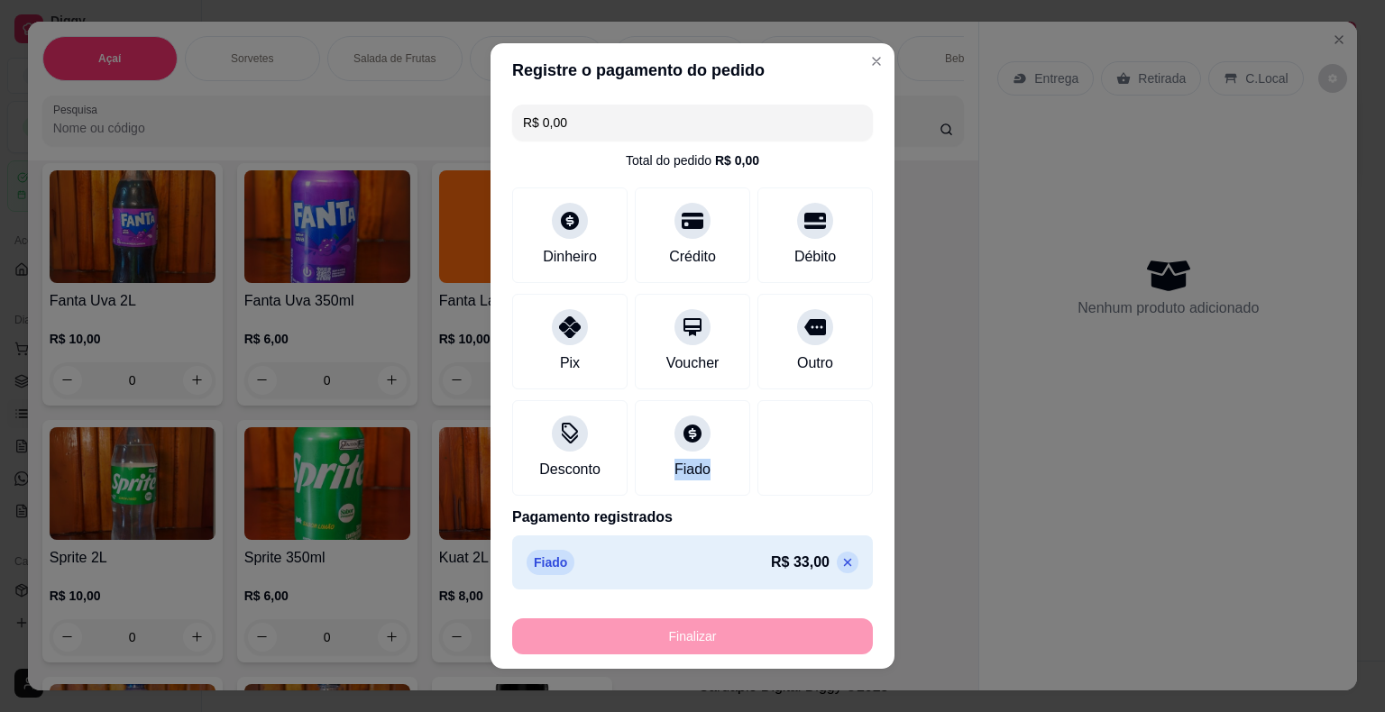
type input "-R$ 33,00"
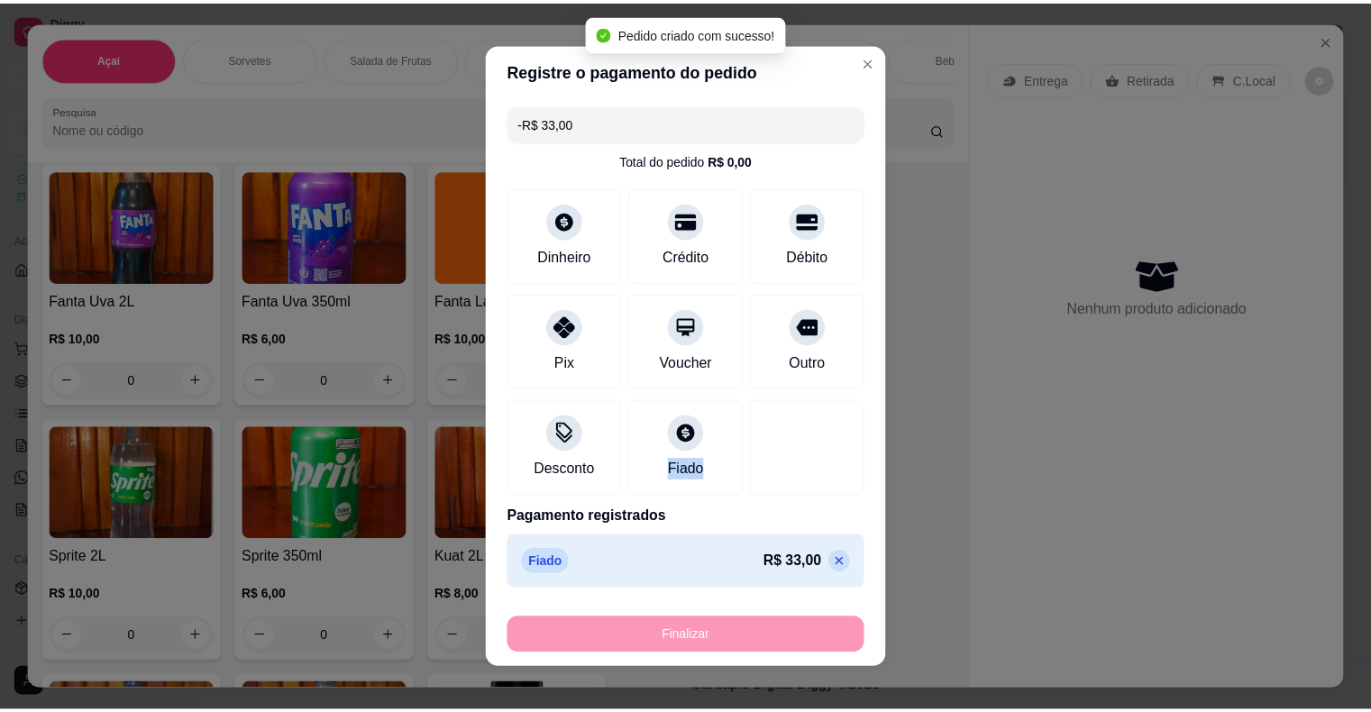
scroll to position [4776, 0]
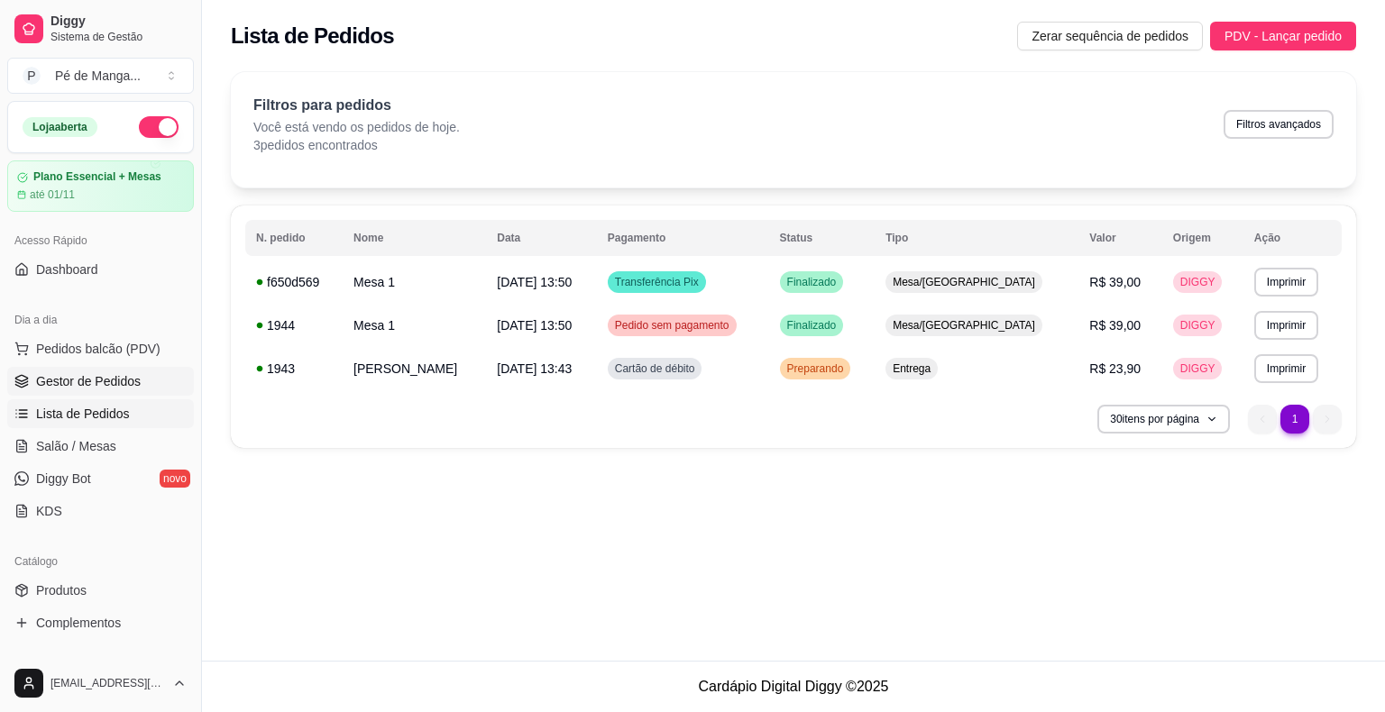
click at [133, 386] on span "Gestor de Pedidos" at bounding box center [88, 381] width 105 height 18
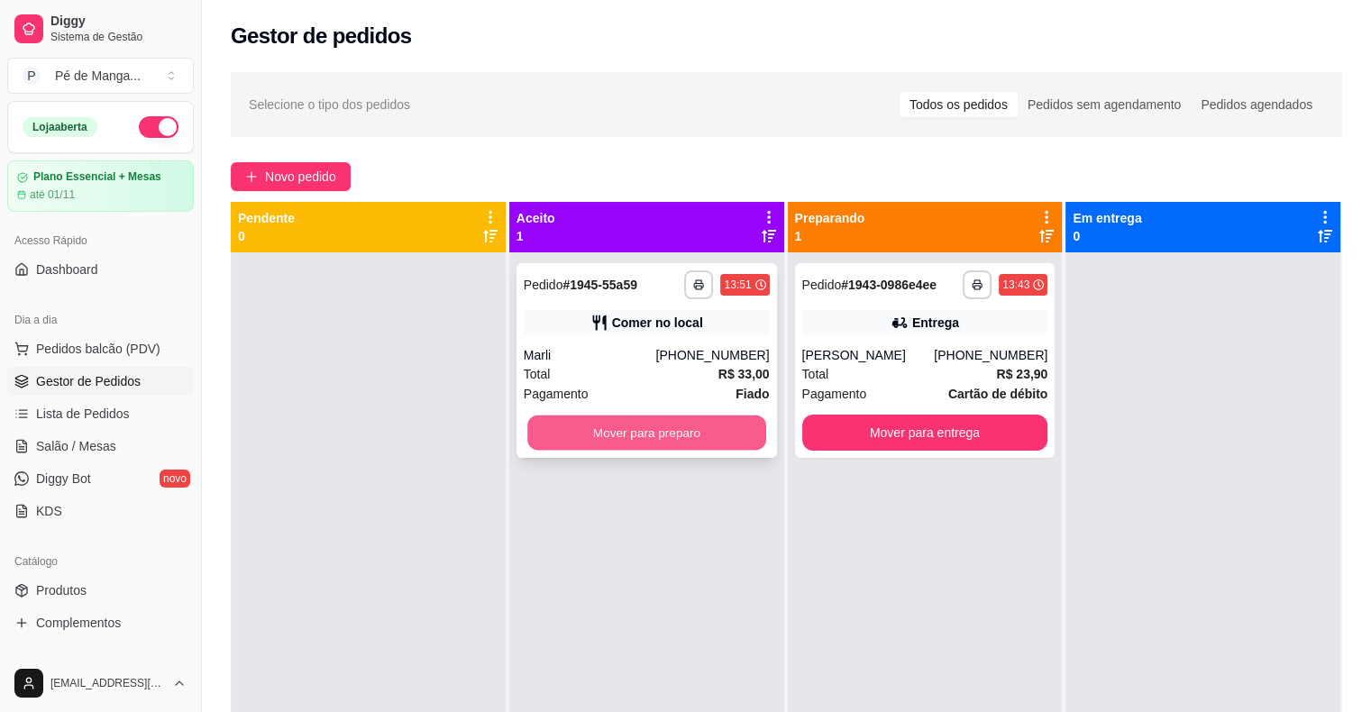
click at [693, 442] on button "Mover para preparo" at bounding box center [646, 433] width 239 height 35
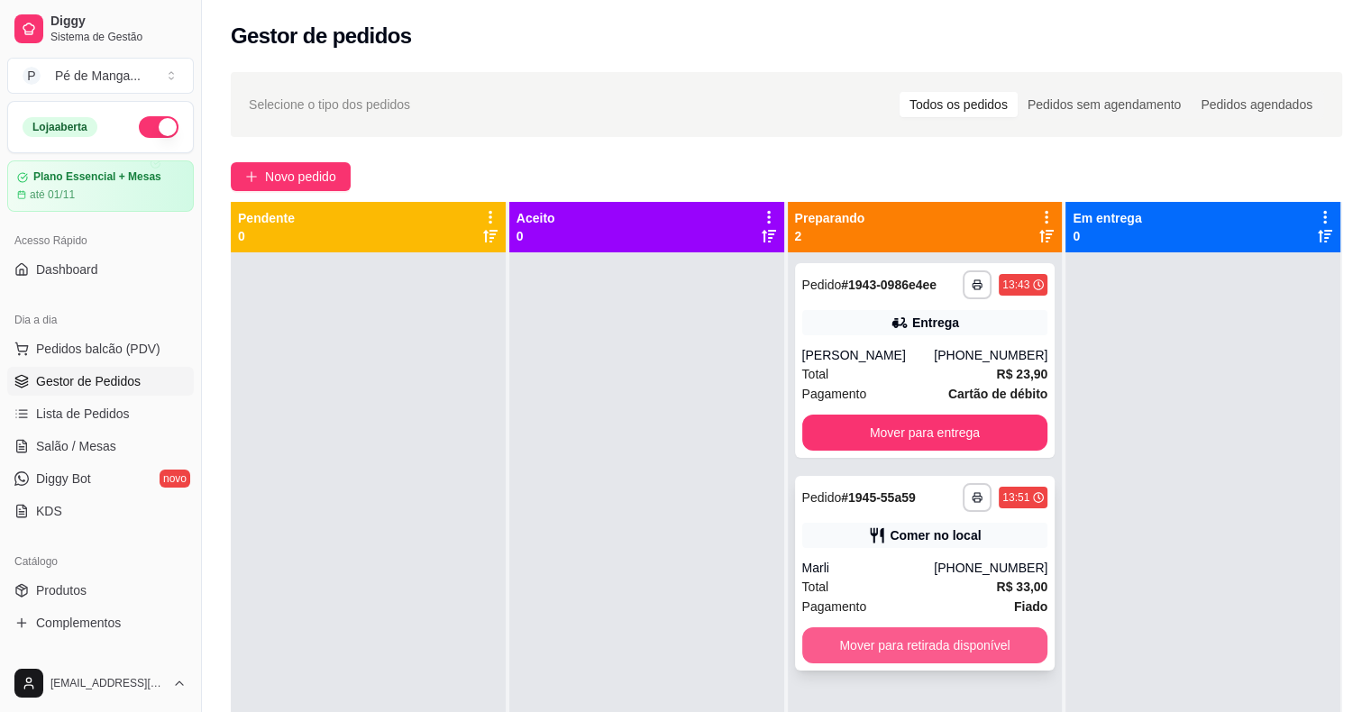
click at [950, 652] on button "Mover para retirada disponível" at bounding box center [925, 645] width 246 height 36
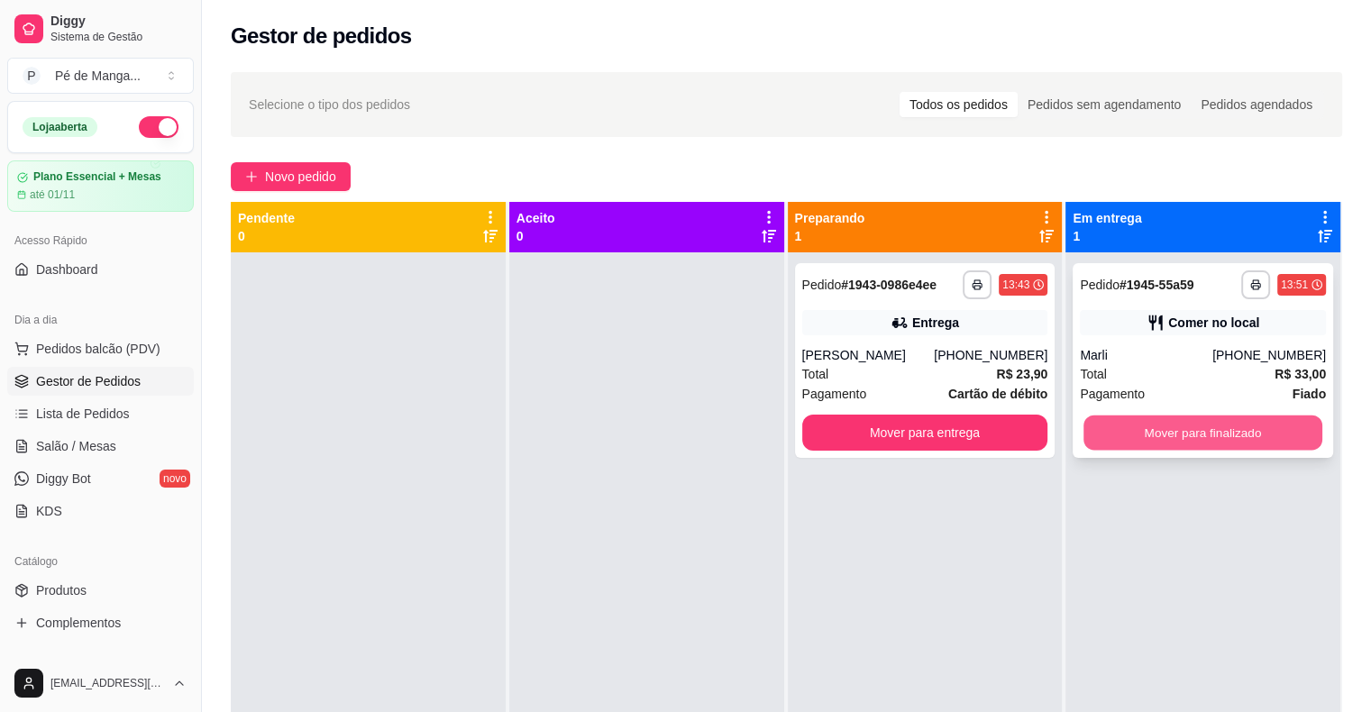
click at [1198, 427] on button "Mover para finalizado" at bounding box center [1203, 433] width 239 height 35
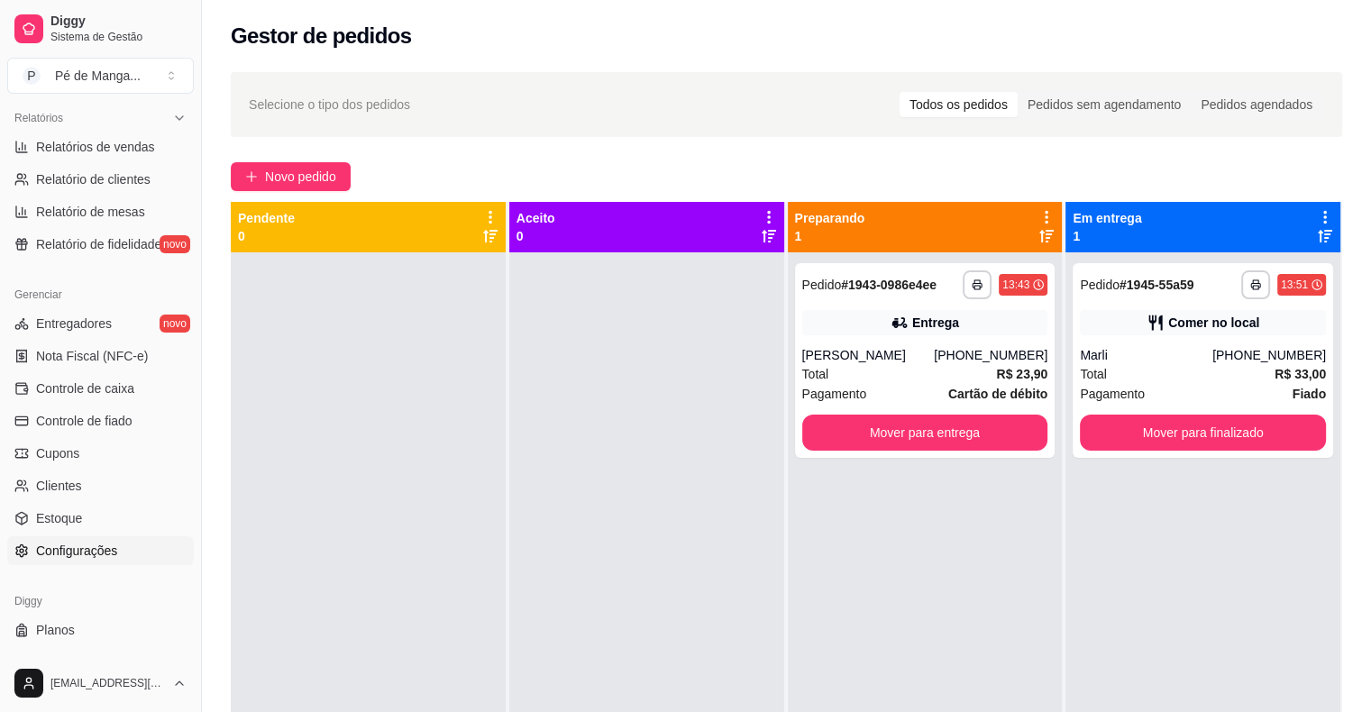
scroll to position [584, 0]
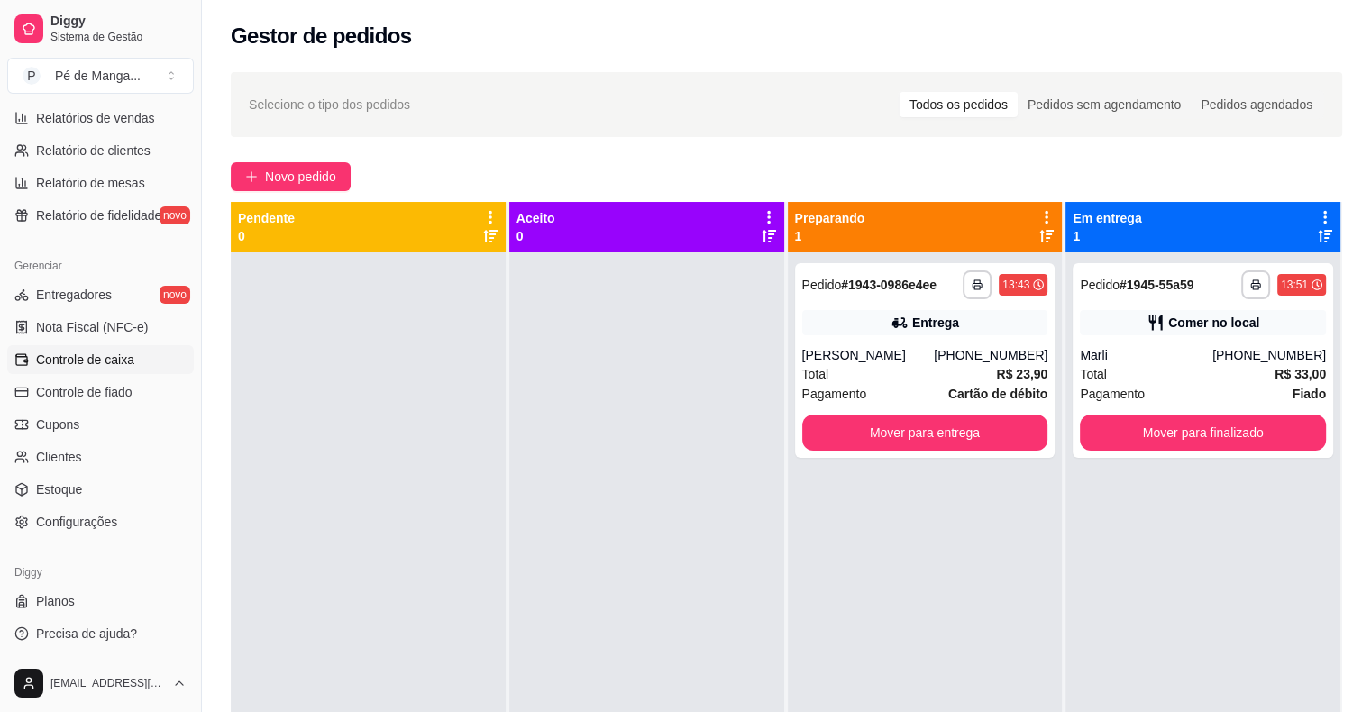
click at [100, 357] on span "Controle de caixa" at bounding box center [85, 360] width 98 height 18
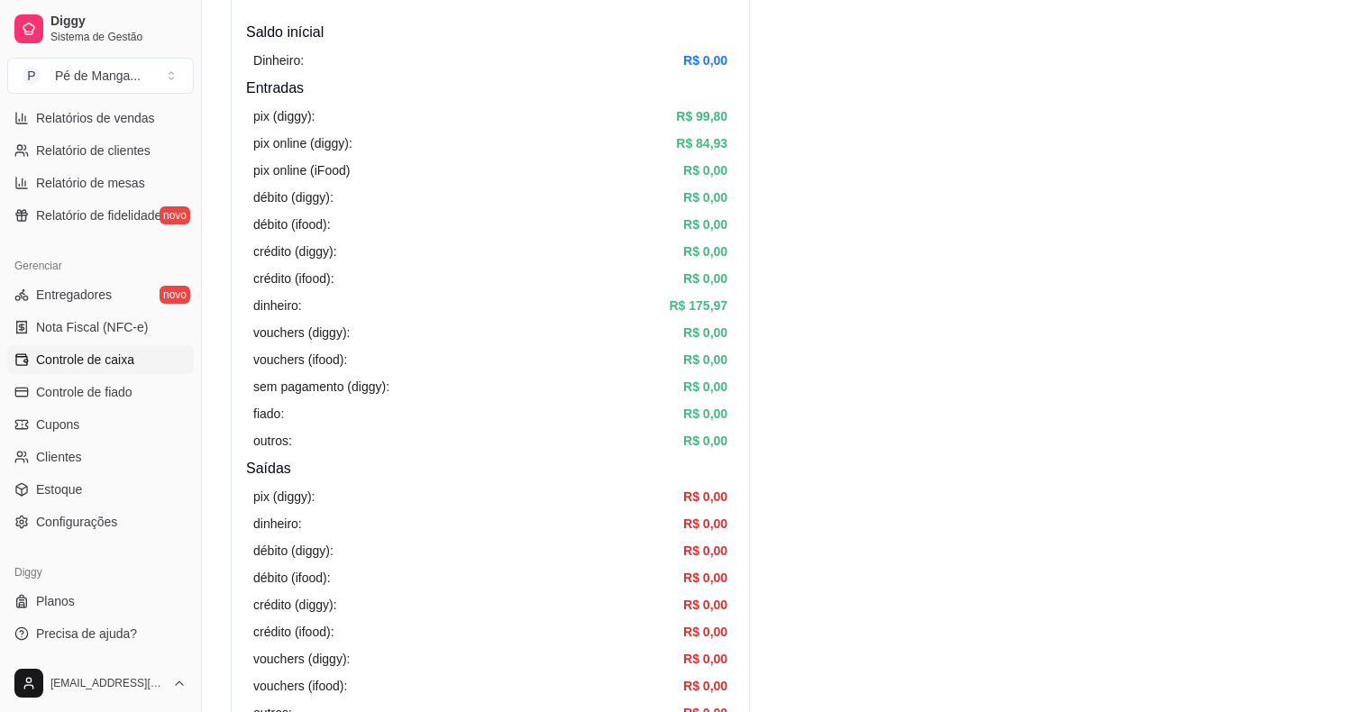
scroll to position [180, 0]
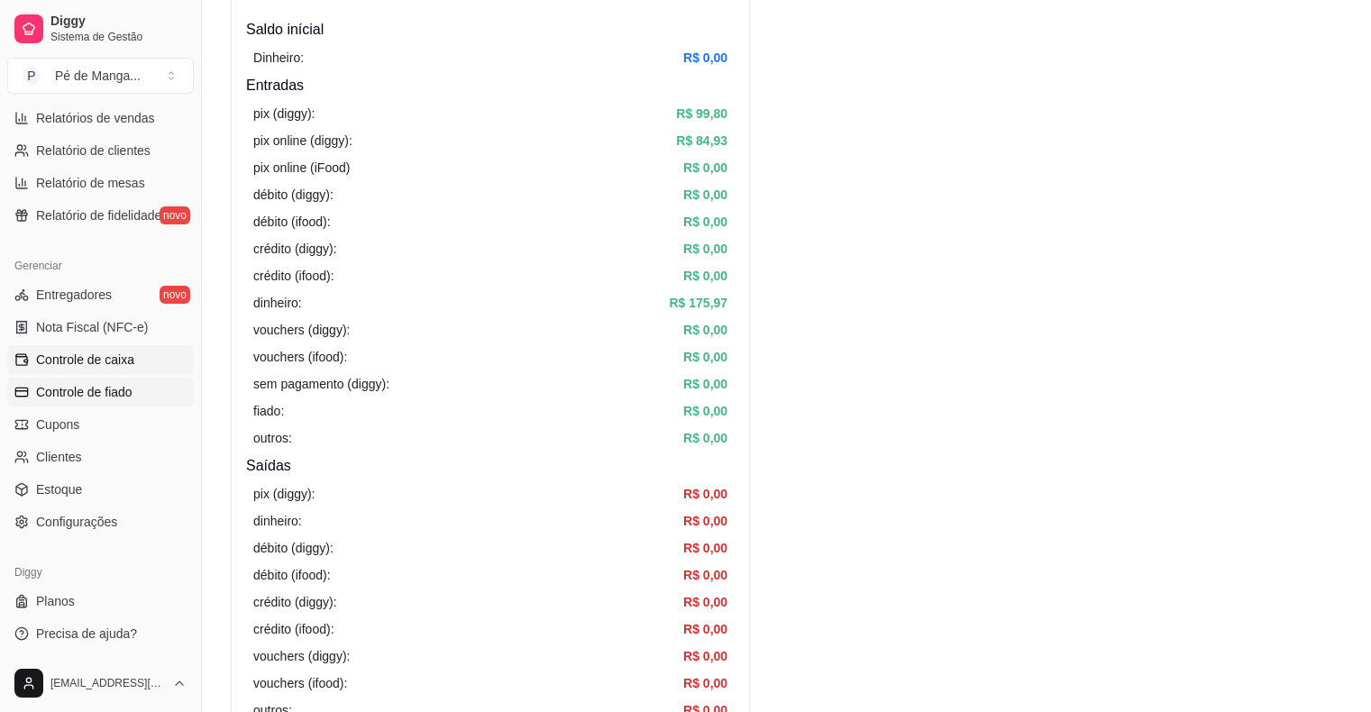
click at [127, 392] on span "Controle de fiado" at bounding box center [84, 392] width 96 height 18
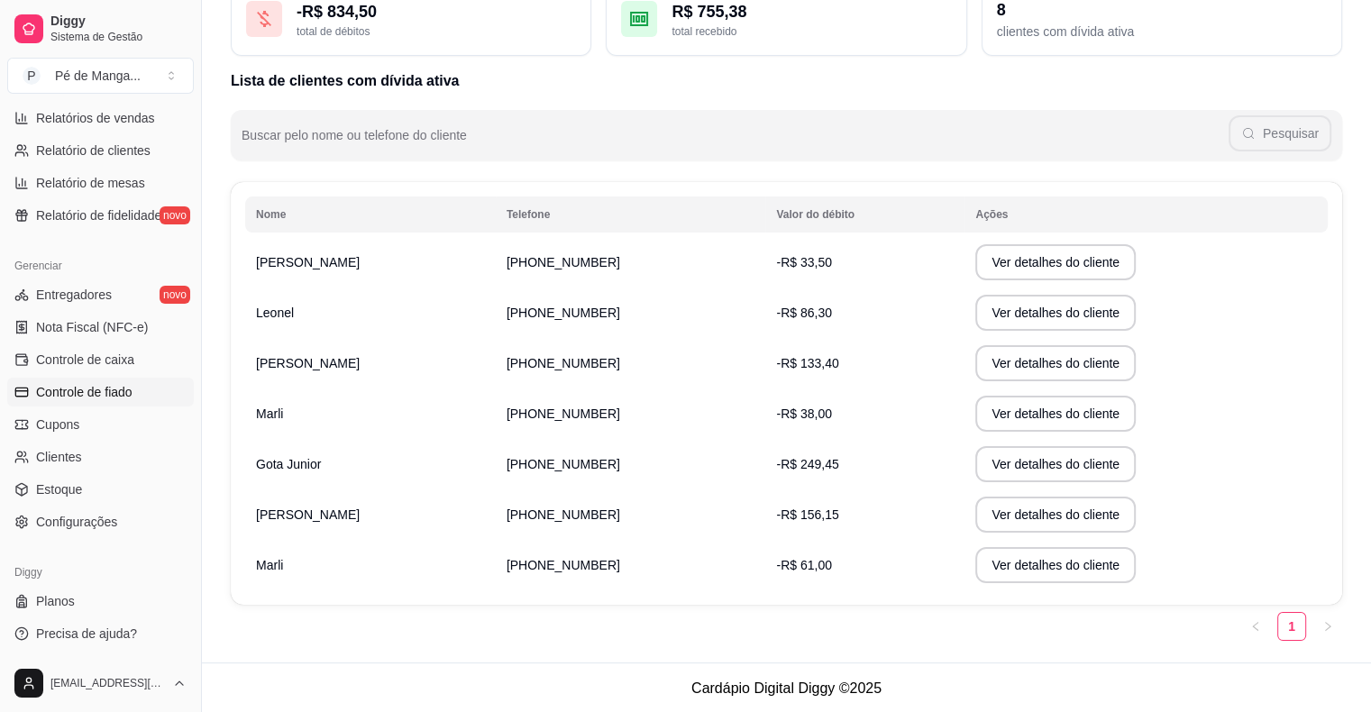
scroll to position [133, 0]
click at [554, 418] on span "[PHONE_NUMBER]" at bounding box center [564, 414] width 114 height 14
click at [978, 408] on button "Ver detalhes do cliente" at bounding box center [1055, 414] width 155 height 35
click at [507, 564] on span "[PHONE_NUMBER]" at bounding box center [564, 565] width 114 height 14
click at [1060, 564] on button "Ver detalhes do cliente" at bounding box center [1055, 565] width 155 height 35
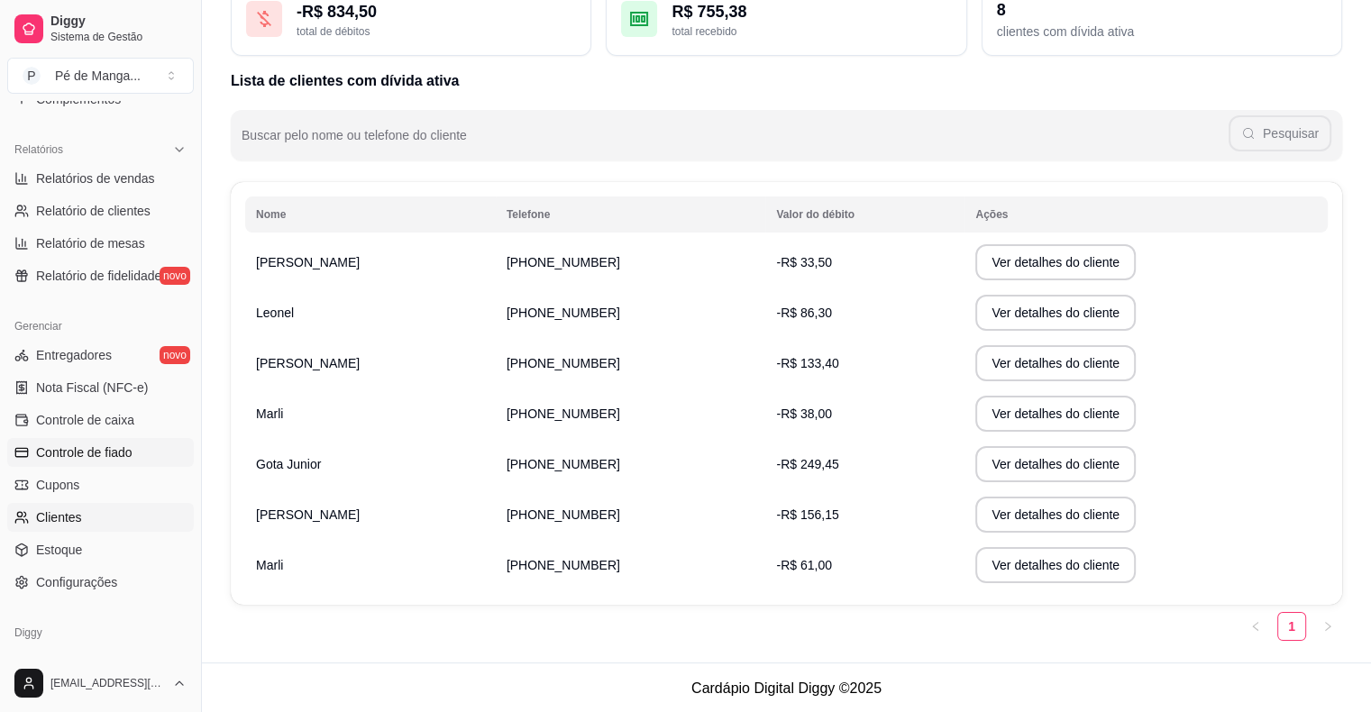
scroll to position [494, 0]
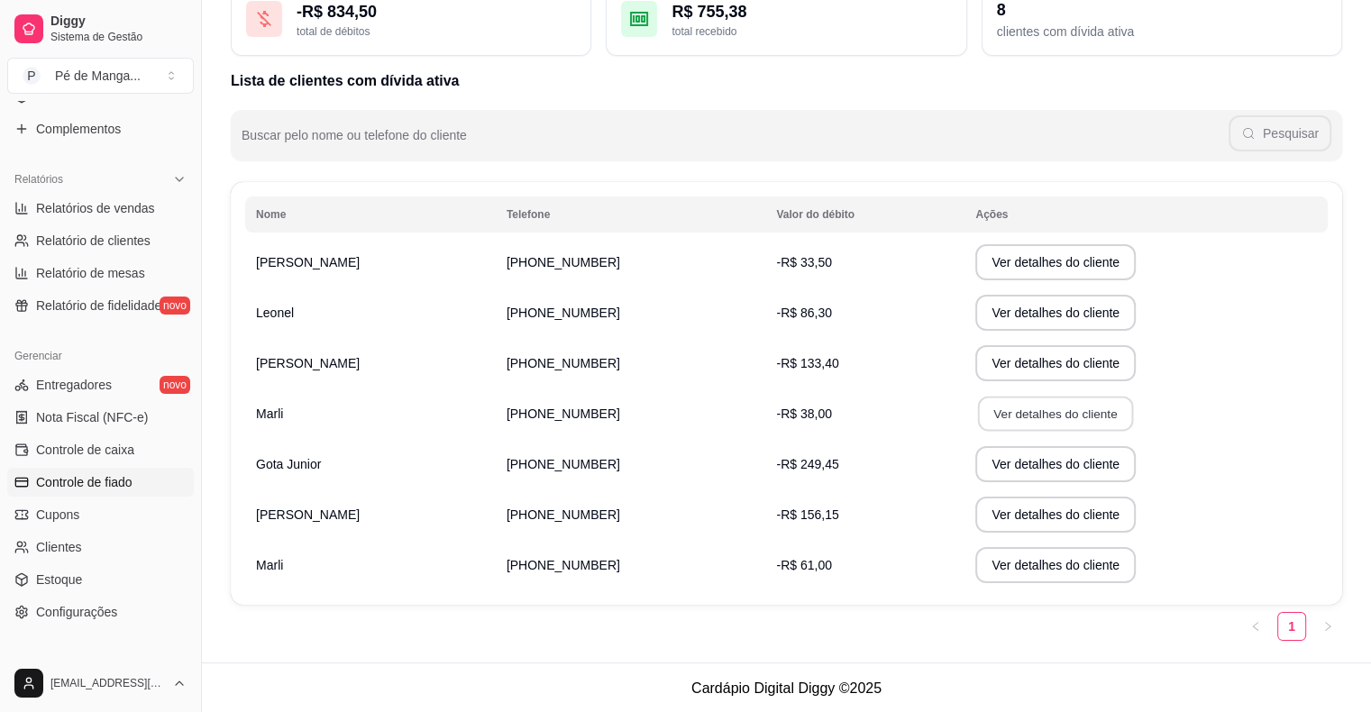
click at [978, 412] on button "Ver detalhes do cliente" at bounding box center [1055, 414] width 155 height 35
click at [113, 607] on span "Configurações" at bounding box center [76, 612] width 81 height 18
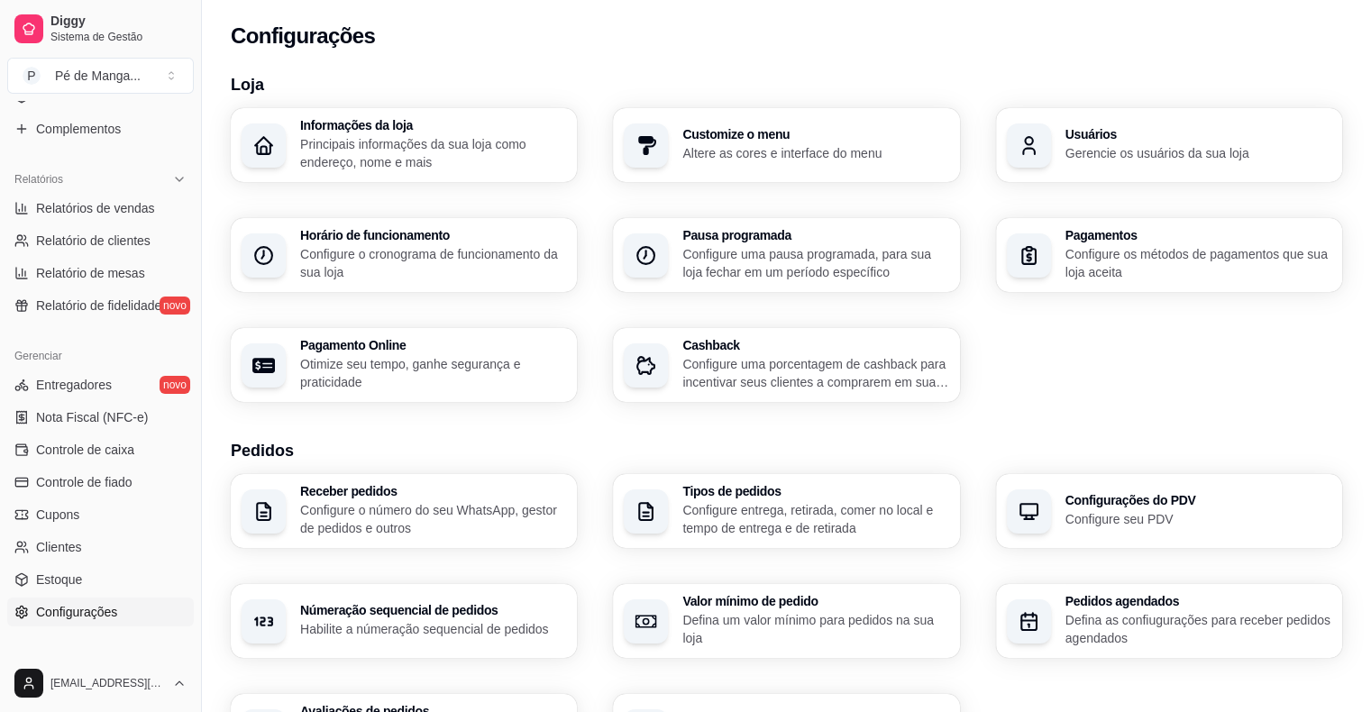
click at [113, 606] on span "Configurações" at bounding box center [76, 612] width 81 height 18
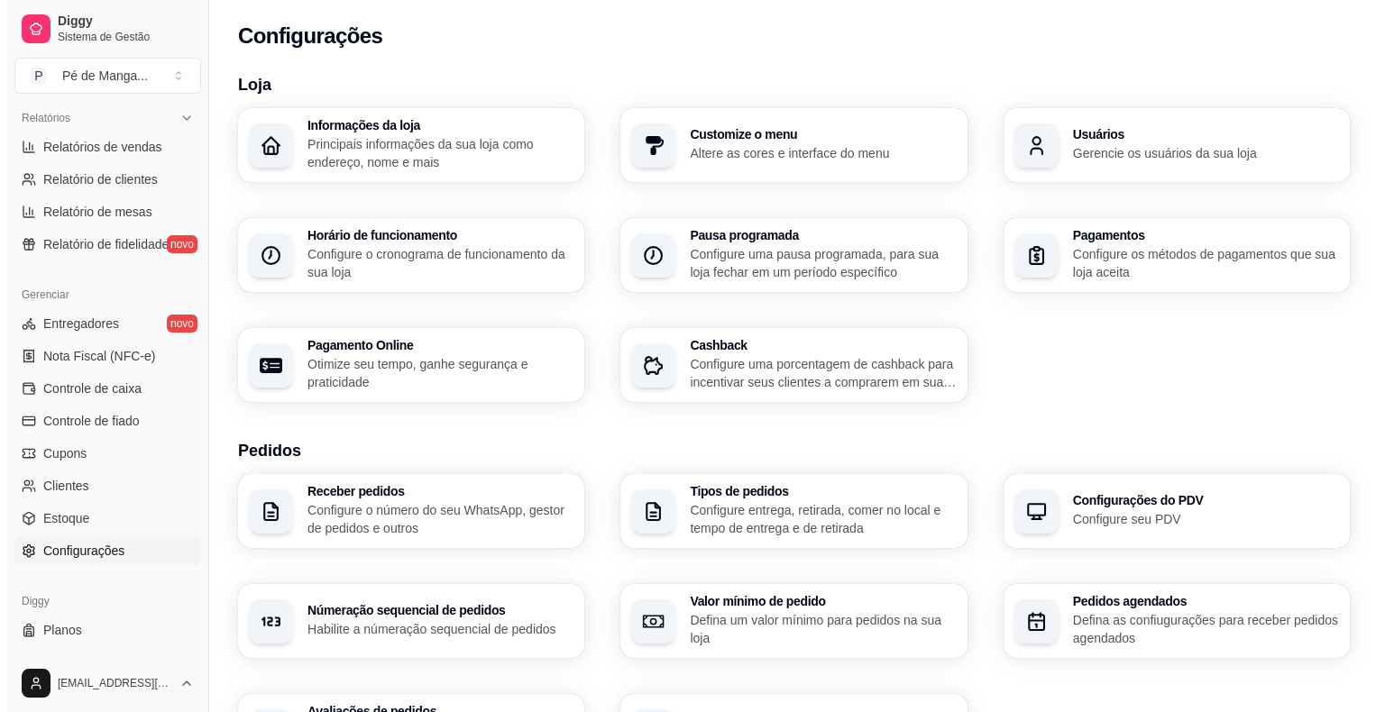
scroll to position [584, 0]
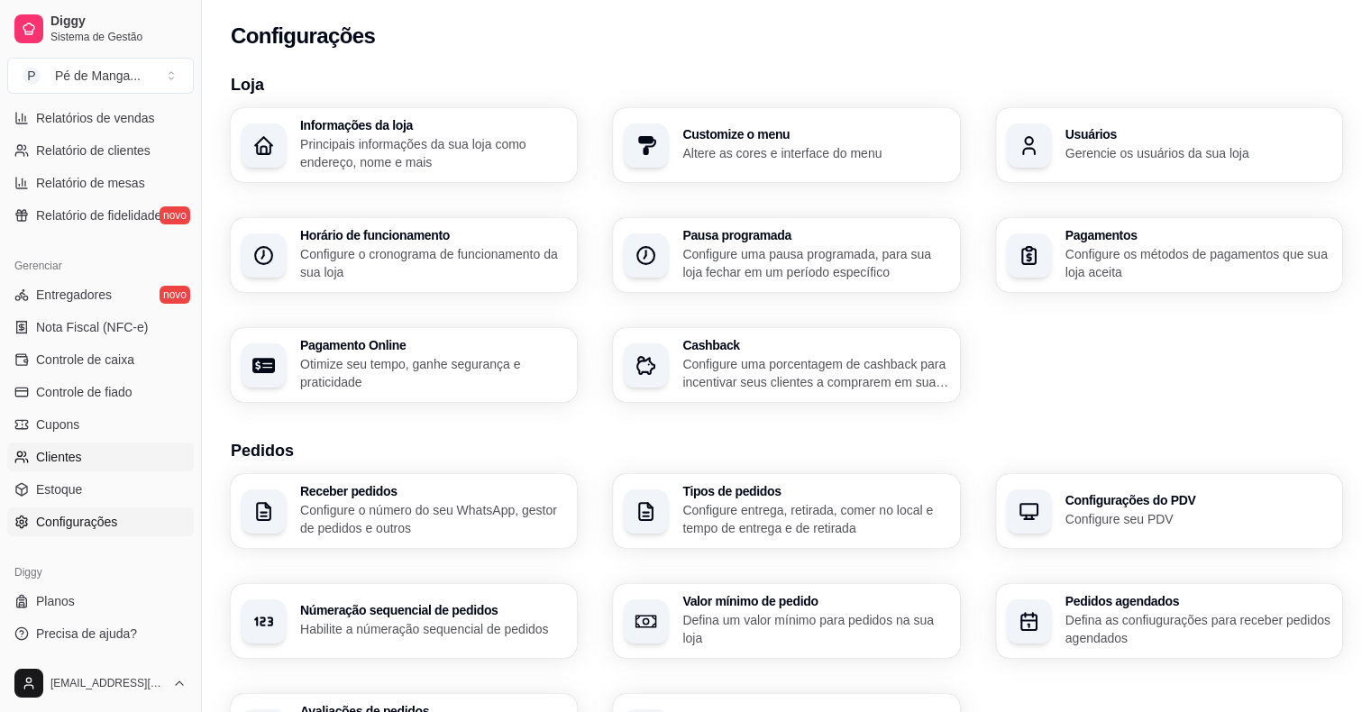
click at [133, 460] on link "Clientes" at bounding box center [100, 457] width 187 height 29
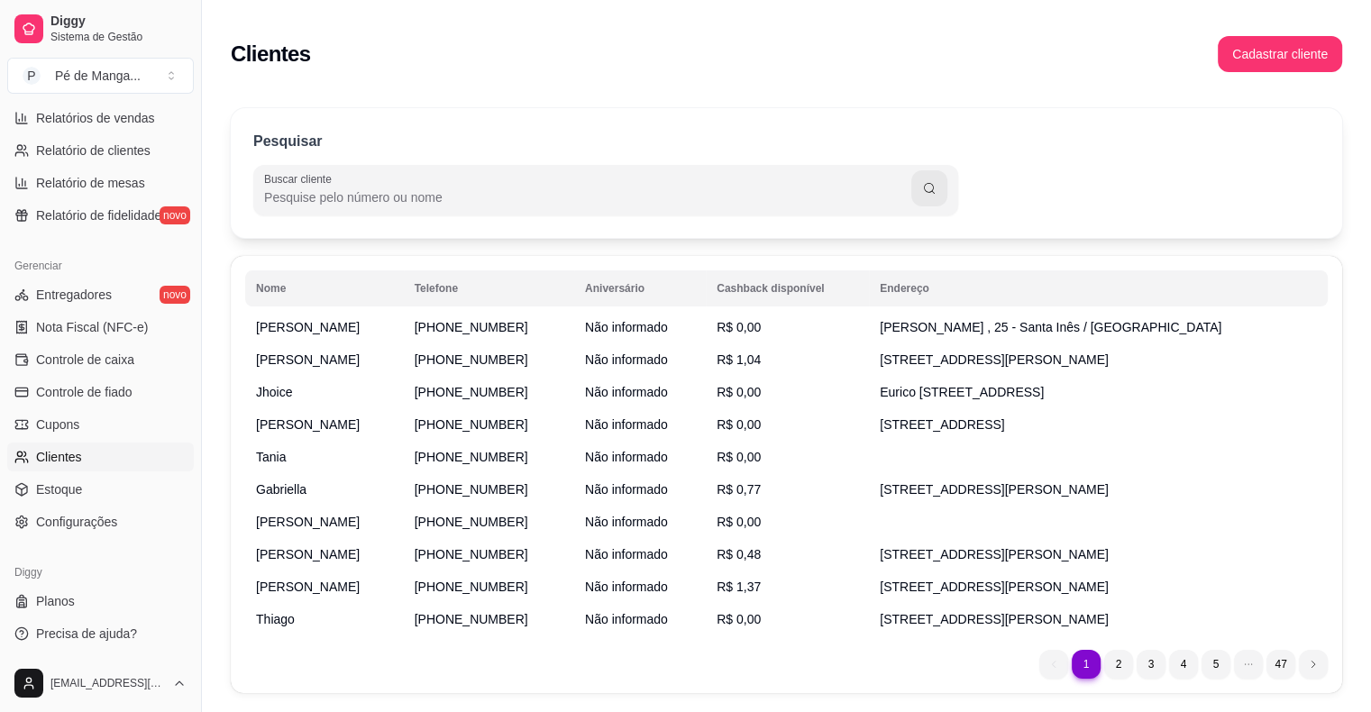
click at [433, 189] on input "Buscar cliente" at bounding box center [587, 197] width 647 height 18
type input "marli"
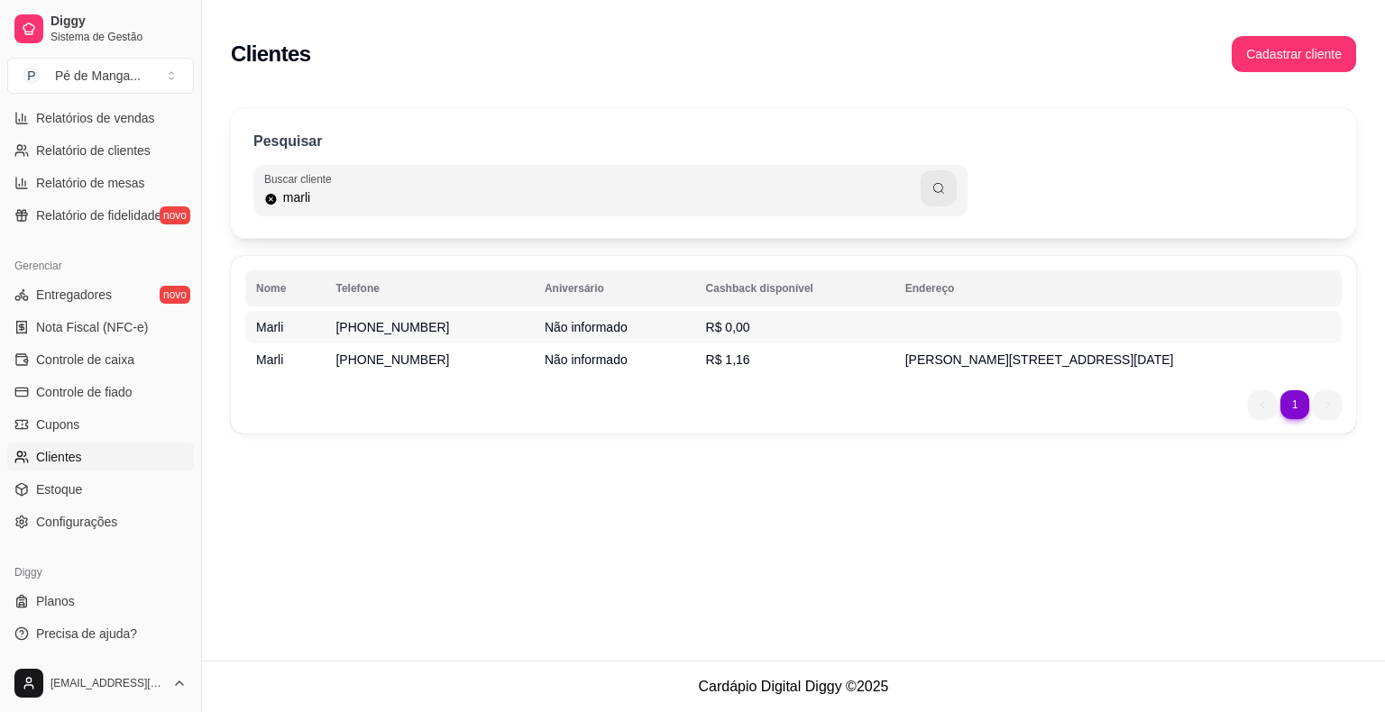
click at [545, 326] on span "Não informado" at bounding box center [586, 327] width 83 height 14
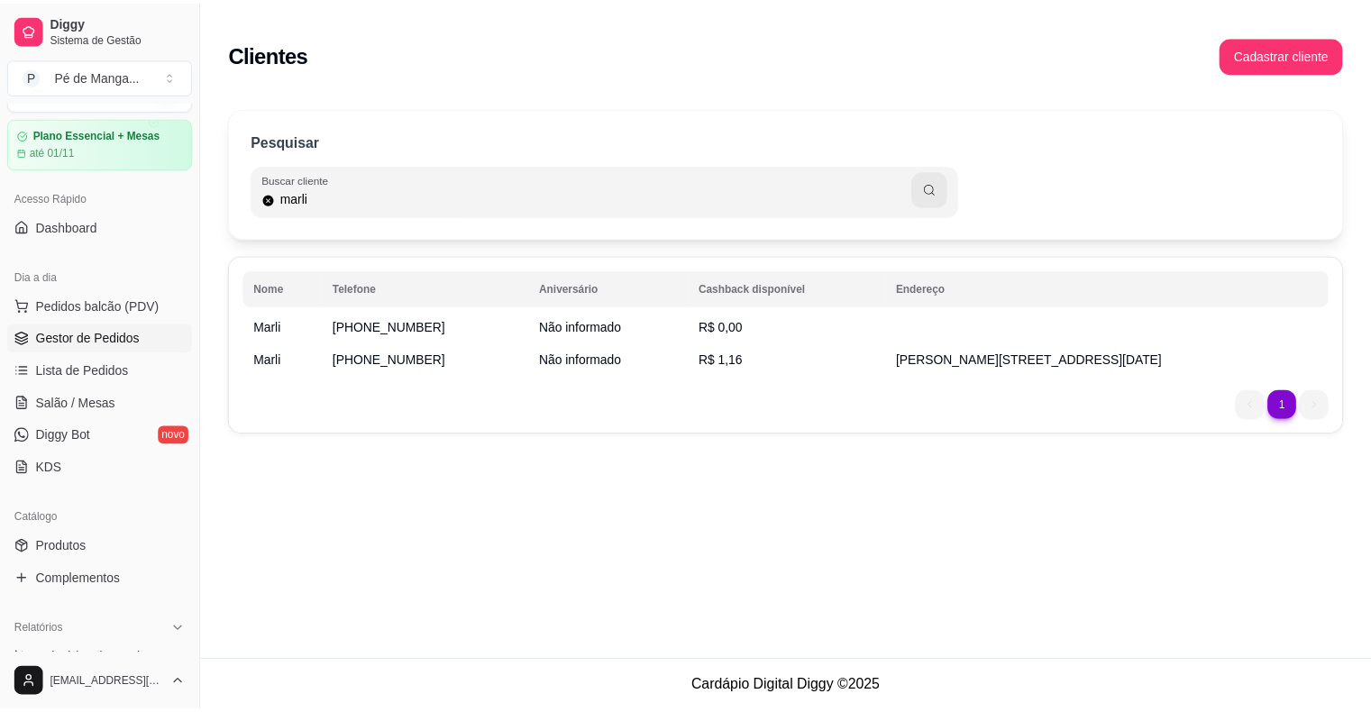
scroll to position [43, 0]
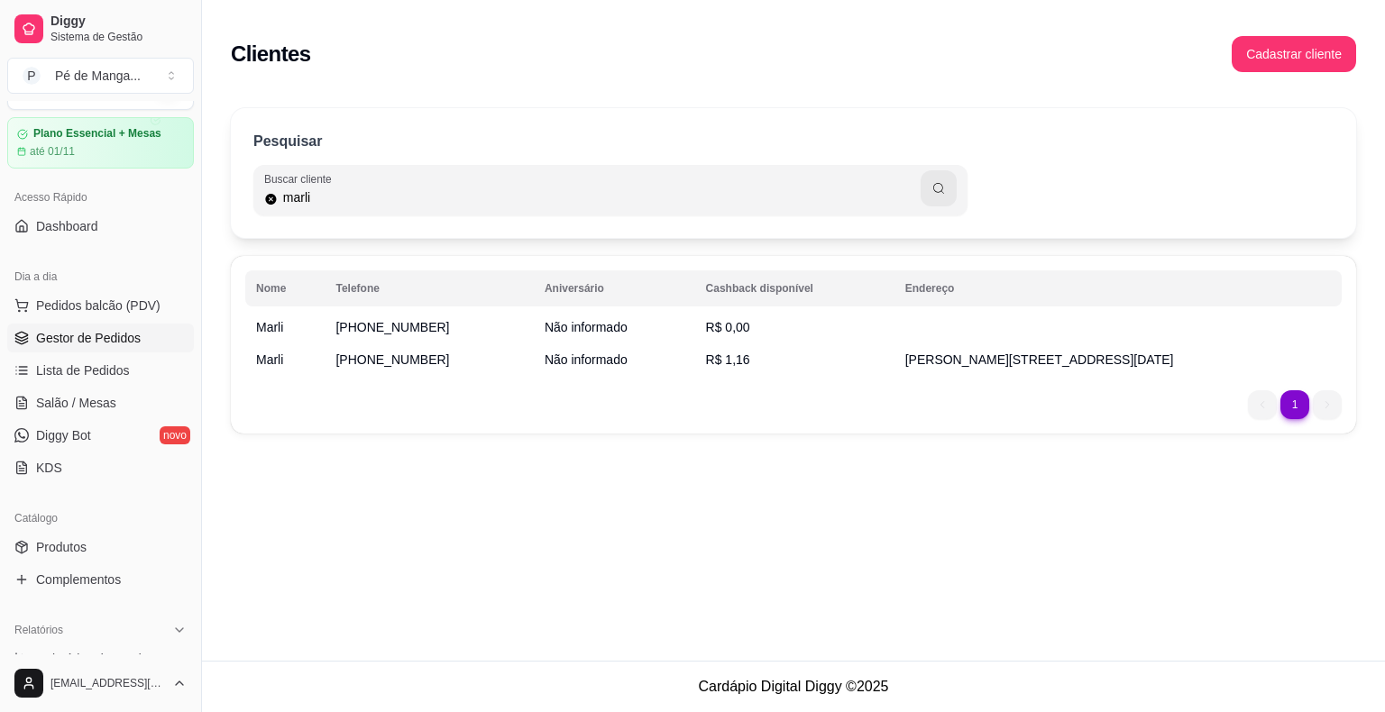
click at [105, 341] on span "Gestor de Pedidos" at bounding box center [88, 338] width 105 height 18
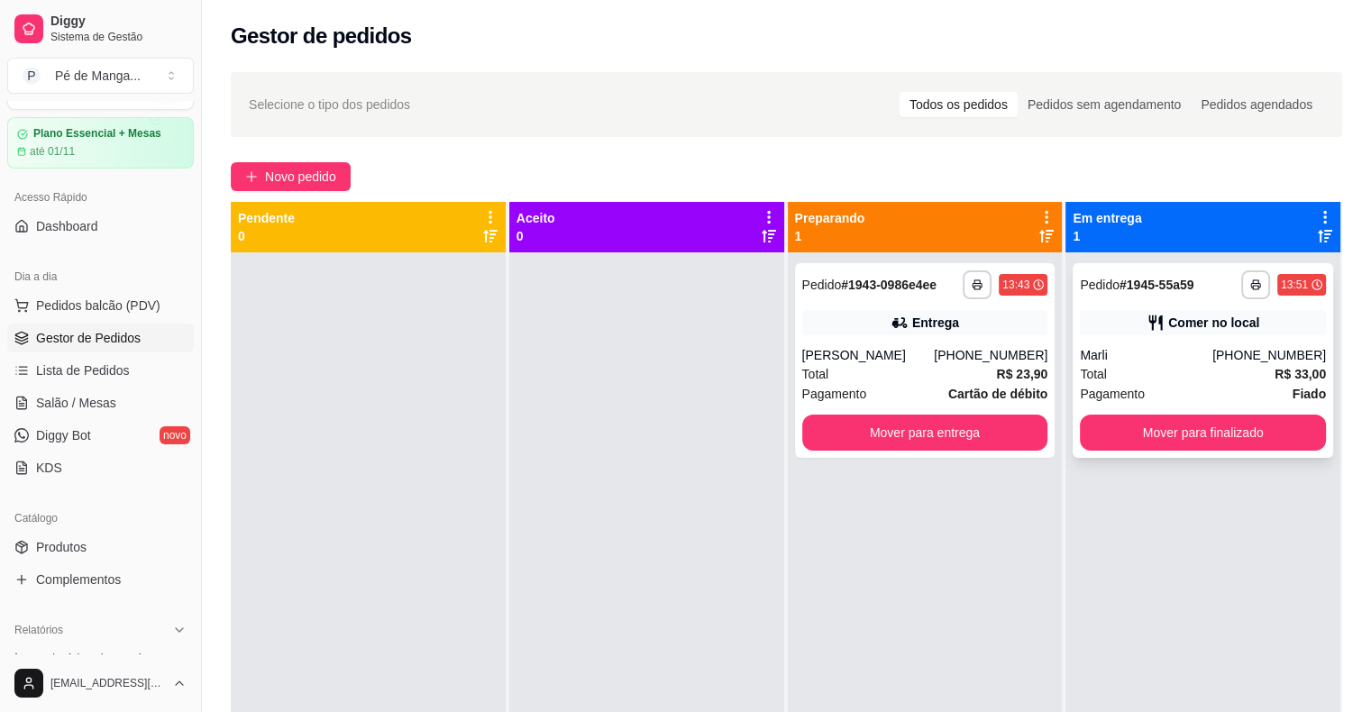
click at [1135, 447] on button "Mover para finalizado" at bounding box center [1203, 433] width 246 height 36
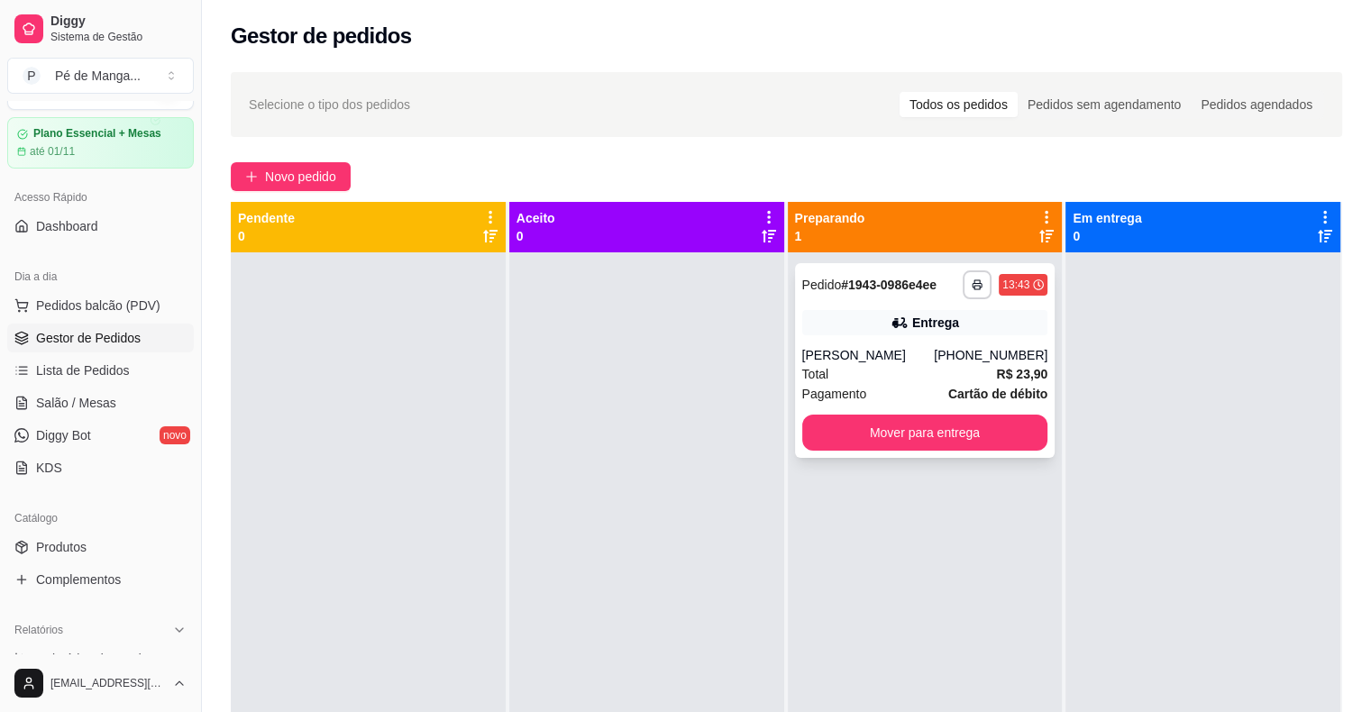
click at [838, 355] on div "[PERSON_NAME]" at bounding box center [868, 355] width 133 height 18
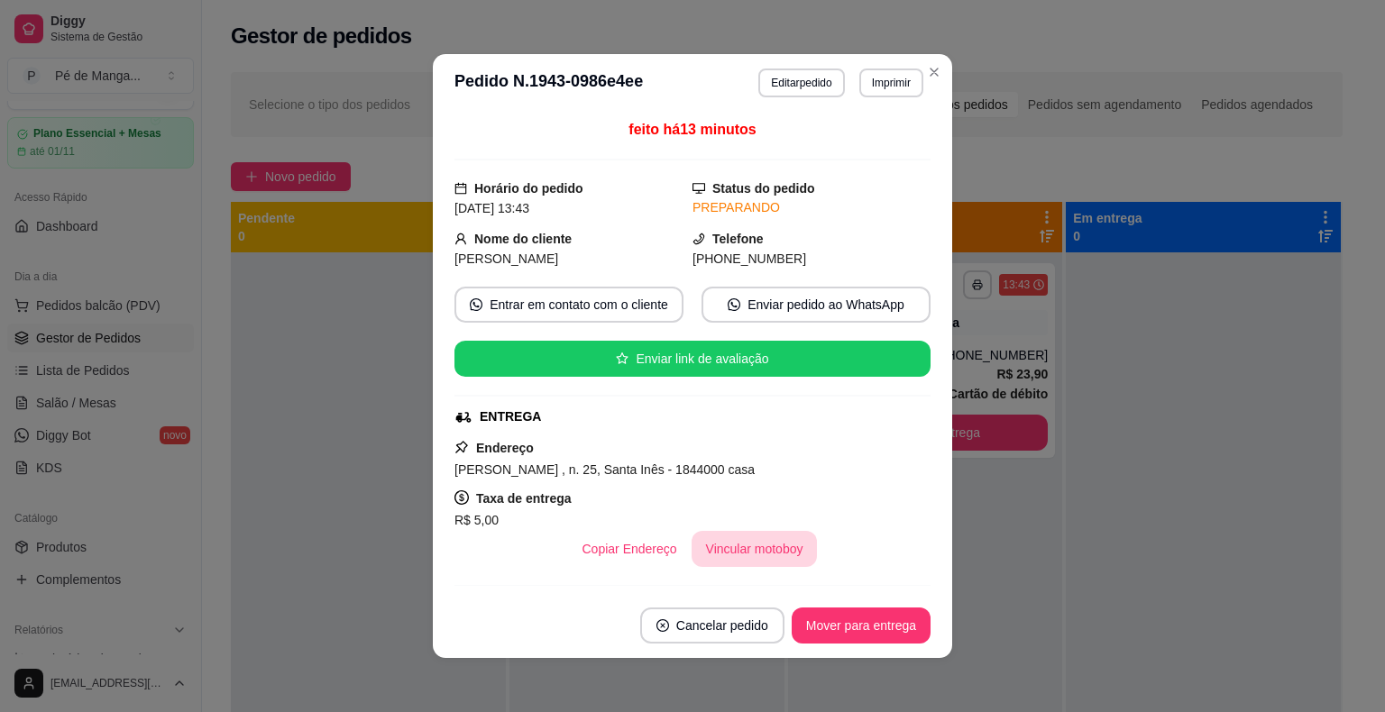
click at [717, 555] on button "Vincular motoboy" at bounding box center [754, 549] width 126 height 36
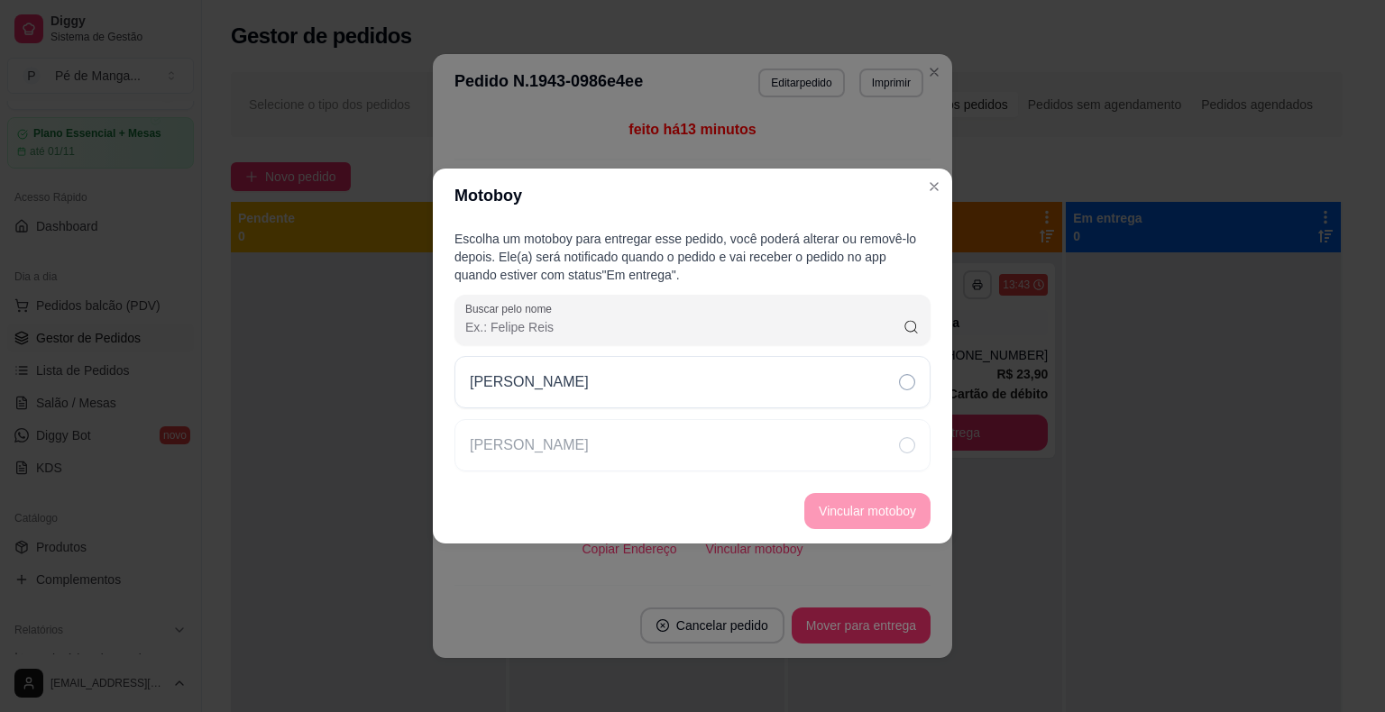
drag, startPoint x: 689, startPoint y: 398, endPoint x: 793, endPoint y: 478, distance: 131.3
click at [692, 406] on div "[PERSON_NAME]" at bounding box center [692, 382] width 476 height 52
click at [872, 517] on button "Vincular motoboy" at bounding box center [867, 511] width 126 height 36
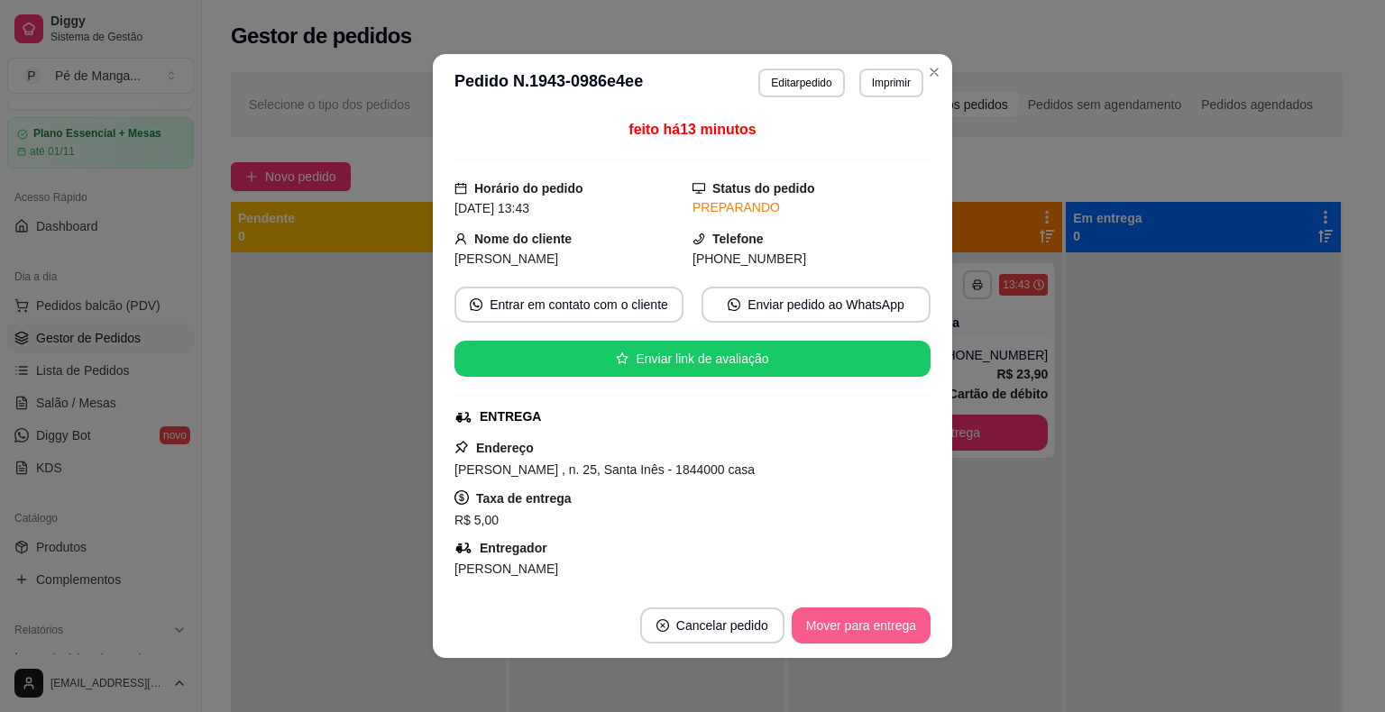
click at [822, 622] on button "Mover para entrega" at bounding box center [861, 626] width 139 height 36
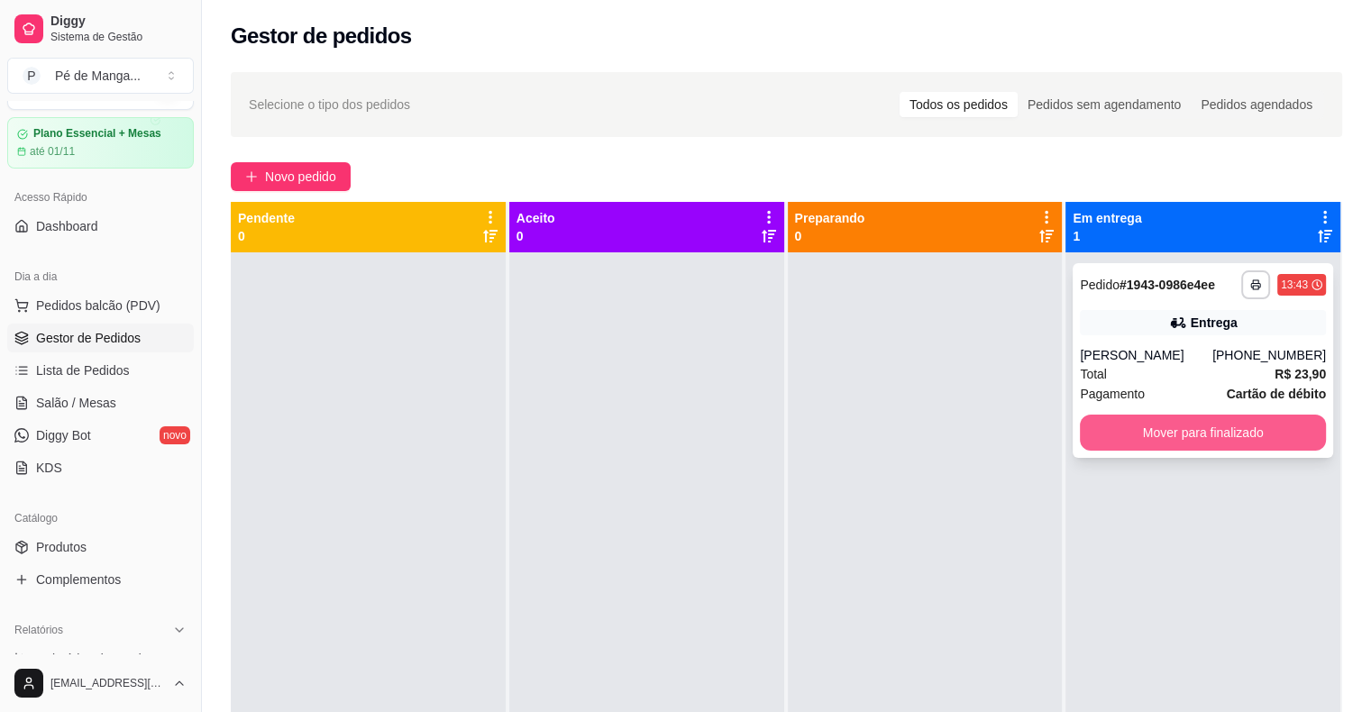
click at [1170, 430] on button "Mover para finalizado" at bounding box center [1203, 433] width 246 height 36
